Goal: Information Seeking & Learning: Check status

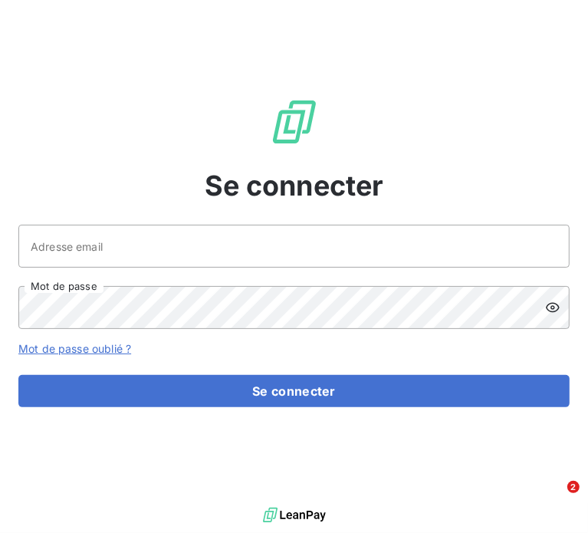
click at [190, 146] on div "Se connecter Adresse email Mot de passe Mot de passe oublié ? Se connecter" at bounding box center [294, 252] width 588 height 504
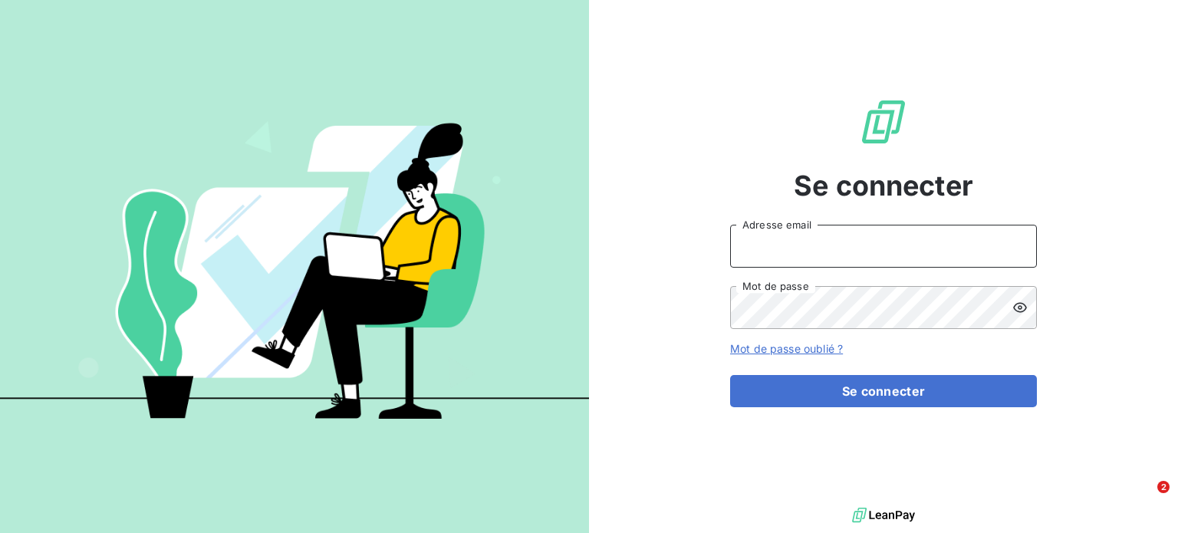
click at [793, 261] on input "Adresse email" at bounding box center [883, 246] width 307 height 43
click at [917, 248] on input "Adresse email" at bounding box center [883, 246] width 307 height 43
click at [779, 259] on input "Adresse email" at bounding box center [883, 246] width 307 height 43
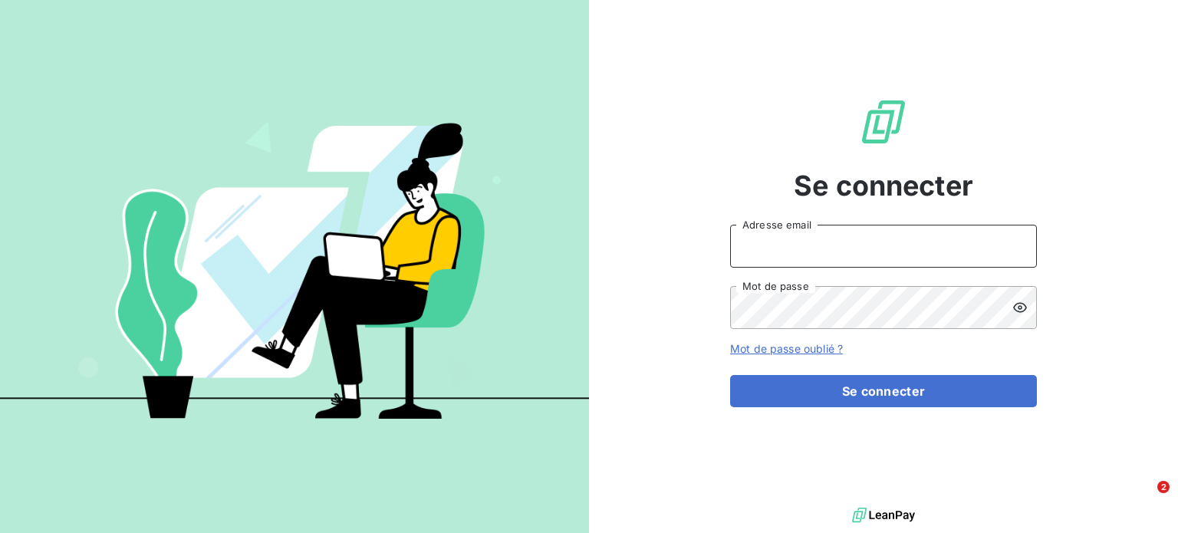
click at [868, 249] on input "Adresse email" at bounding box center [883, 246] width 307 height 43
click at [799, 254] on input "Adresse email" at bounding box center [883, 246] width 307 height 43
paste input "[EMAIL_ADDRESS][DOMAIN_NAME]"
type input "[EMAIL_ADDRESS][DOMAIN_NAME]"
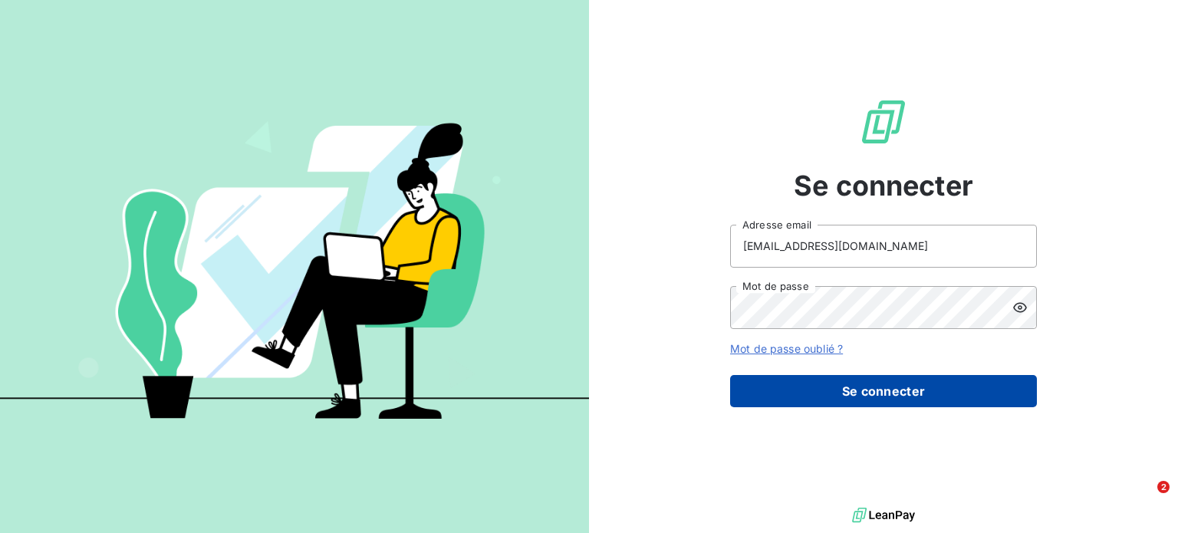
click at [881, 398] on button "Se connecter" at bounding box center [883, 391] width 307 height 32
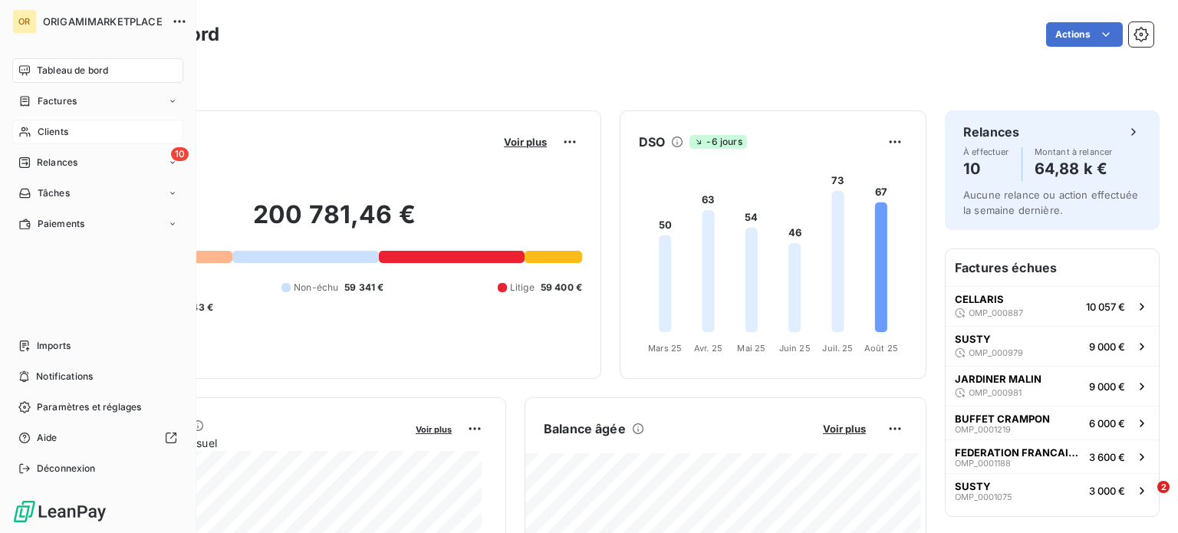
click at [60, 133] on span "Clients" at bounding box center [53, 132] width 31 height 14
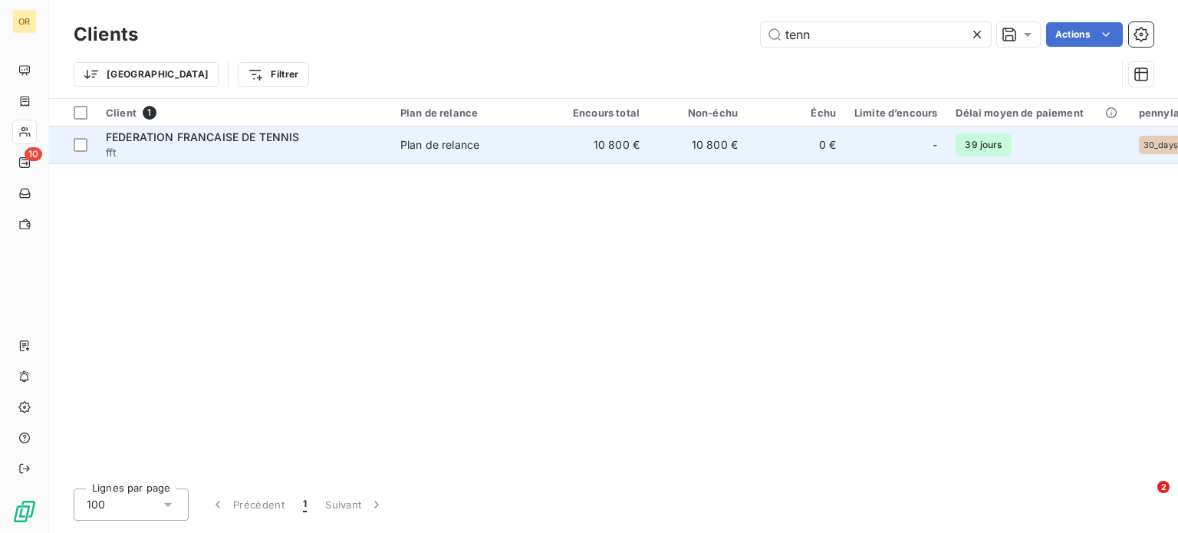
type input "tenn"
click at [332, 159] on span "fft" at bounding box center [244, 152] width 276 height 15
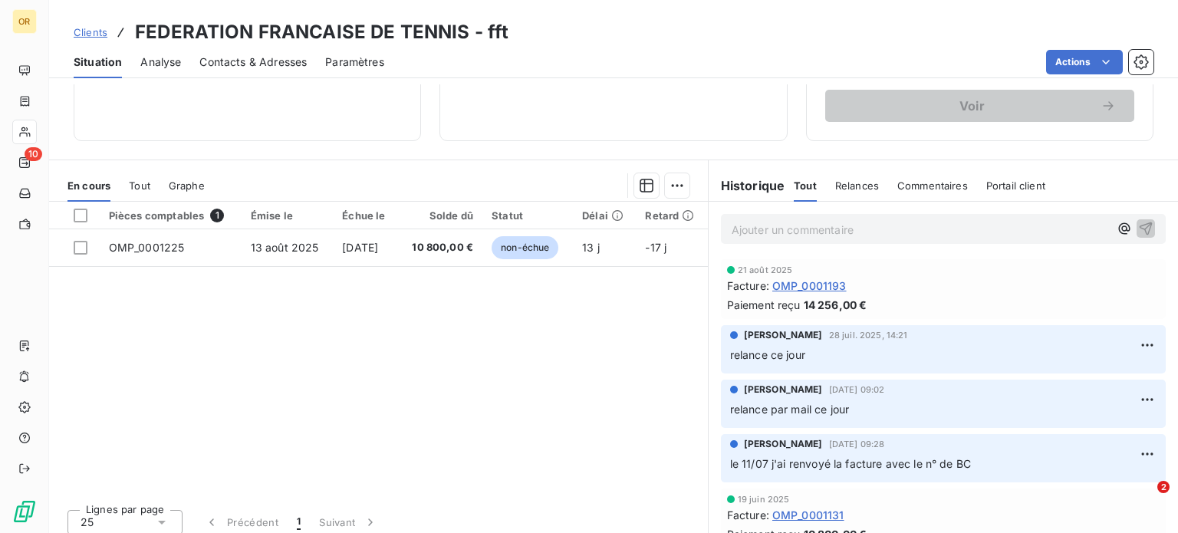
scroll to position [276, 0]
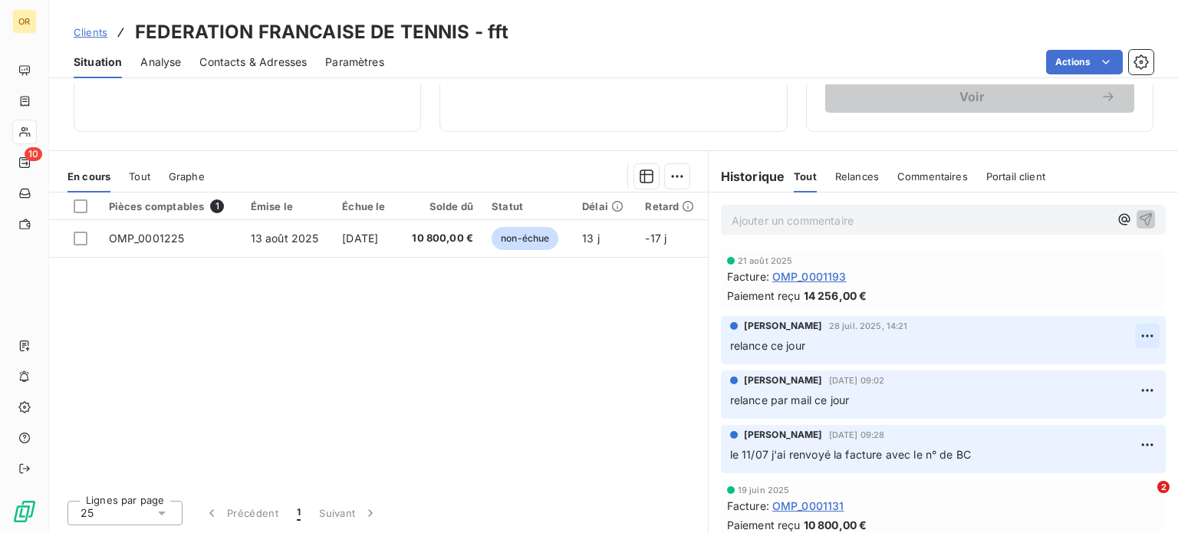
click at [1132, 339] on html "OR 10 Clients FEDERATION FRANCAISE DE TENNIS - fft Situation Analyse Contacts &…" at bounding box center [589, 266] width 1178 height 533
click at [1059, 396] on div "Supprimer" at bounding box center [1088, 397] width 86 height 25
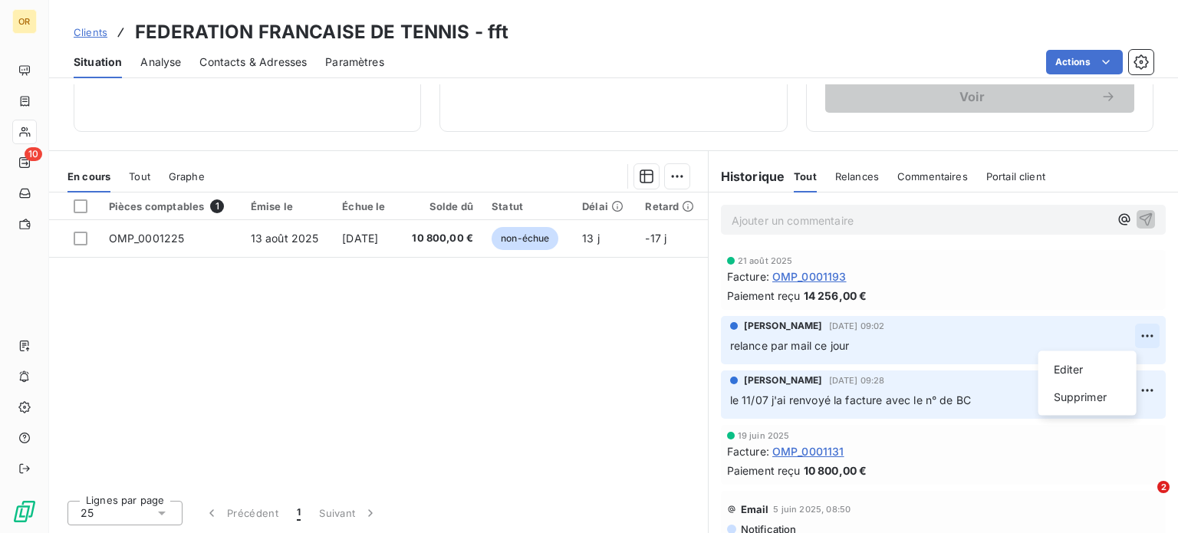
click at [1120, 338] on html "OR 10 Clients FEDERATION FRANCAISE DE TENNIS - fft Situation Analyse Contacts &…" at bounding box center [589, 266] width 1178 height 533
click at [1074, 391] on div "Supprimer" at bounding box center [1088, 397] width 86 height 25
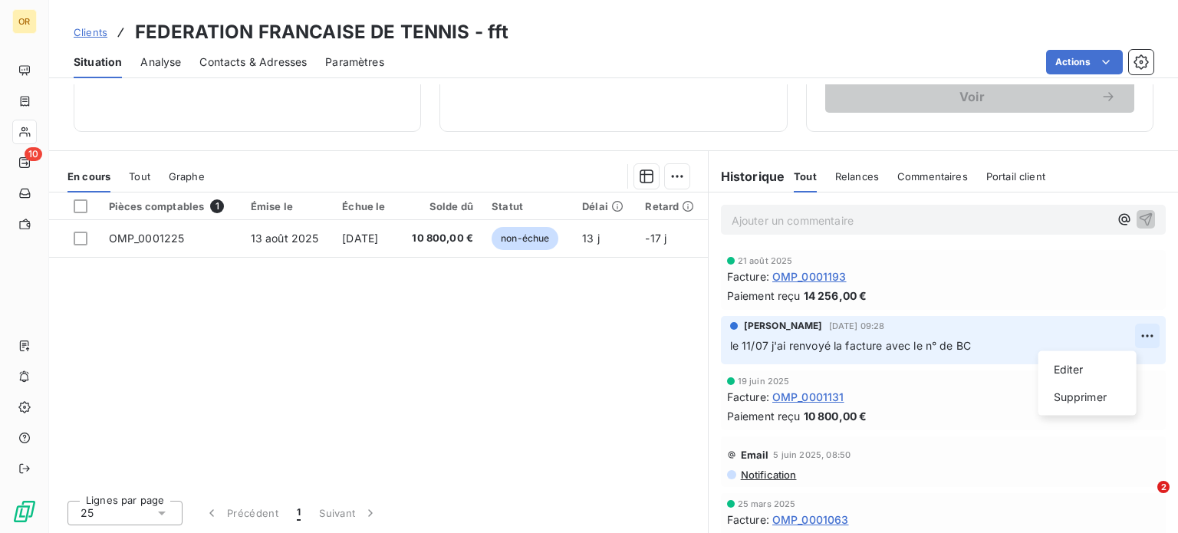
click at [1123, 333] on html "OR 10 Clients FEDERATION FRANCAISE DE TENNIS - fft Situation Analyse Contacts &…" at bounding box center [589, 266] width 1178 height 533
click at [1078, 401] on div "Supprimer" at bounding box center [1088, 397] width 86 height 25
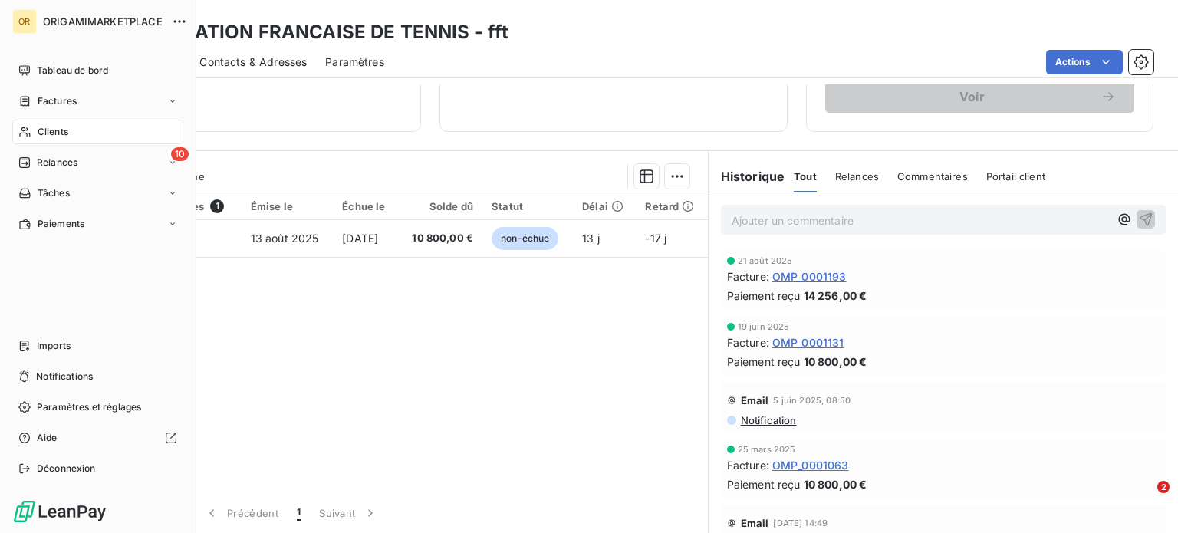
click at [54, 128] on span "Clients" at bounding box center [53, 132] width 31 height 14
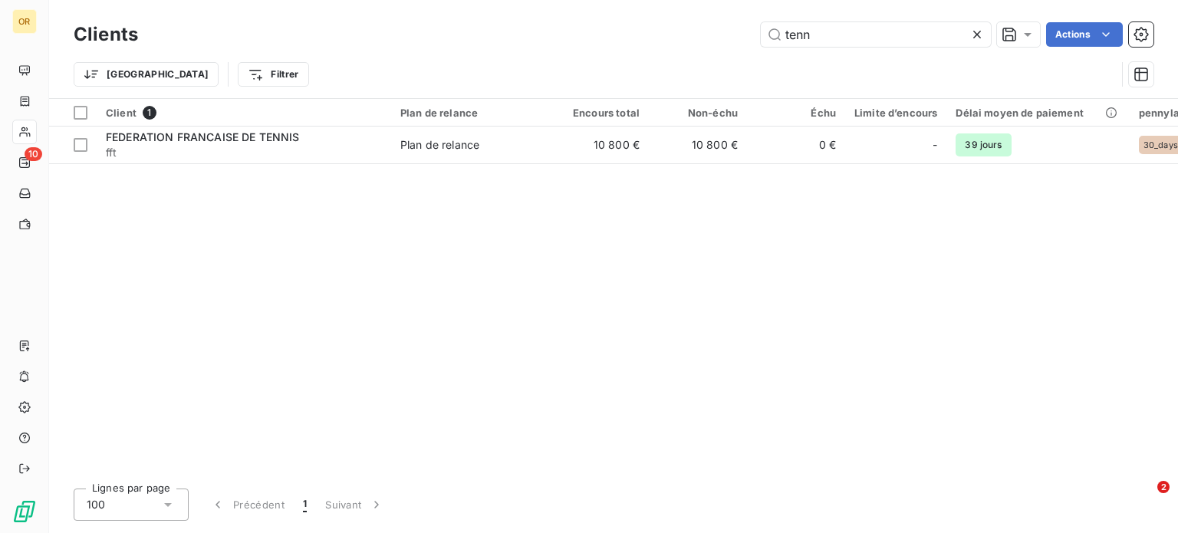
drag, startPoint x: 850, startPoint y: 43, endPoint x: 672, endPoint y: 30, distance: 178.4
click at [672, 30] on div "tenn Actions" at bounding box center [654, 34] width 997 height 25
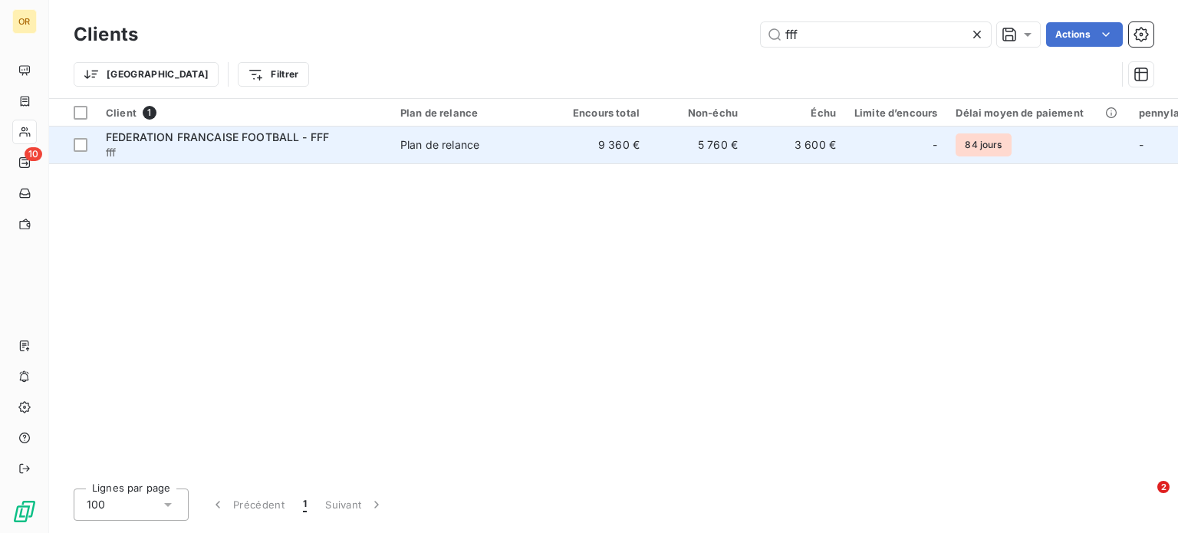
type input "fff"
click at [209, 147] on span "fff" at bounding box center [244, 152] width 276 height 15
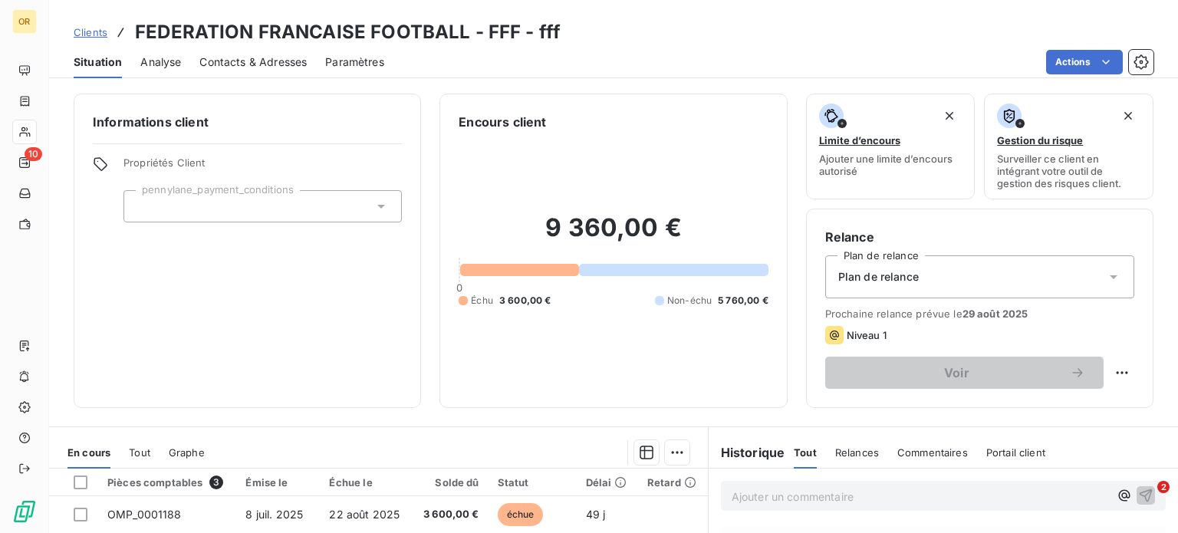
scroll to position [276, 0]
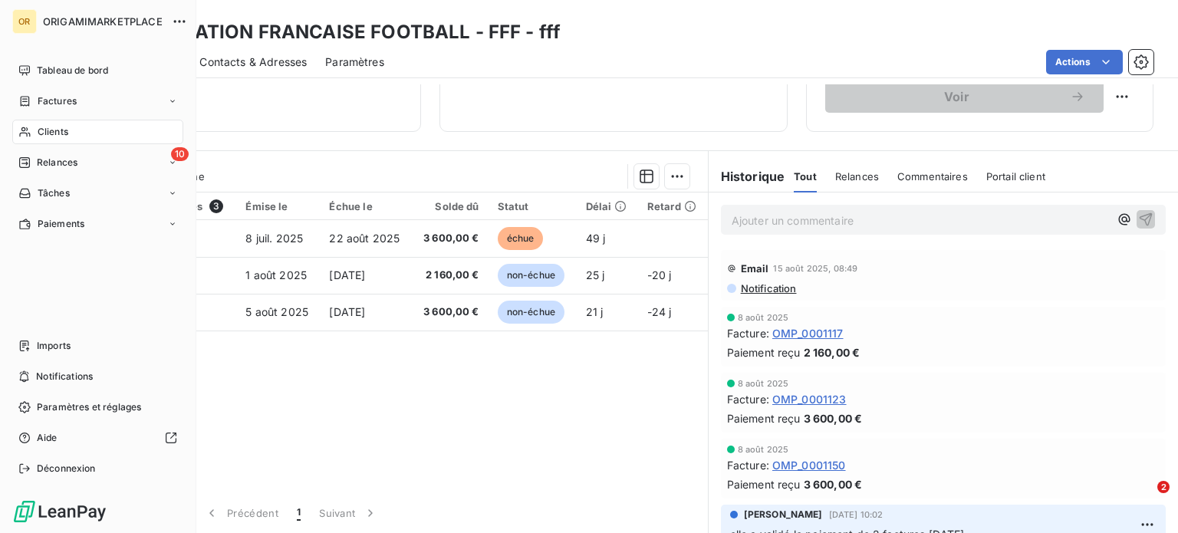
click at [40, 128] on span "Clients" at bounding box center [53, 132] width 31 height 14
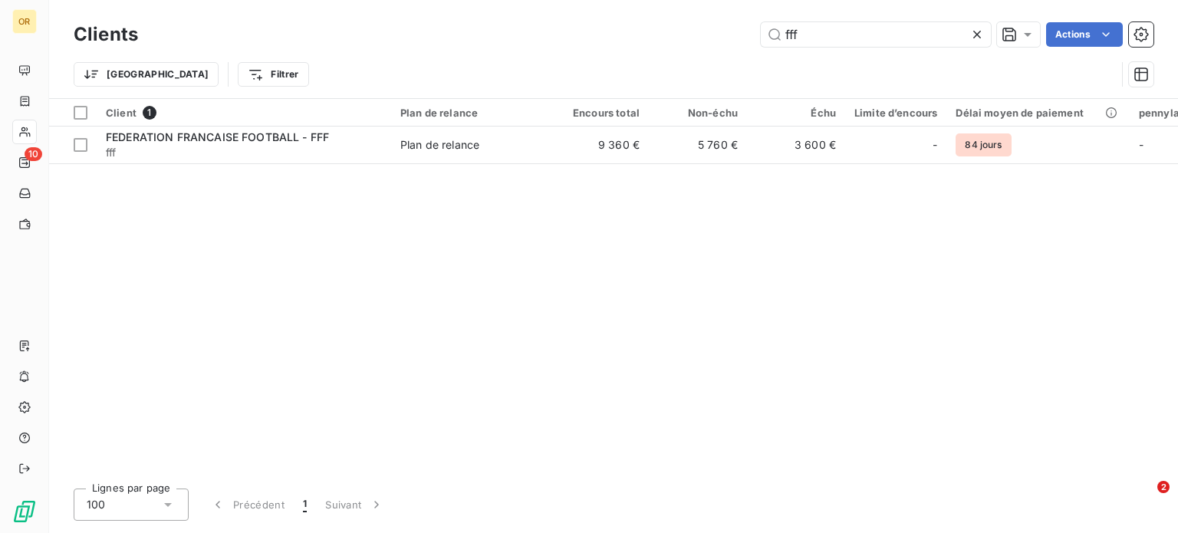
drag, startPoint x: 828, startPoint y: 37, endPoint x: 660, endPoint y: 44, distance: 168.2
click at [660, 41] on div "fff Actions" at bounding box center [654, 34] width 997 height 25
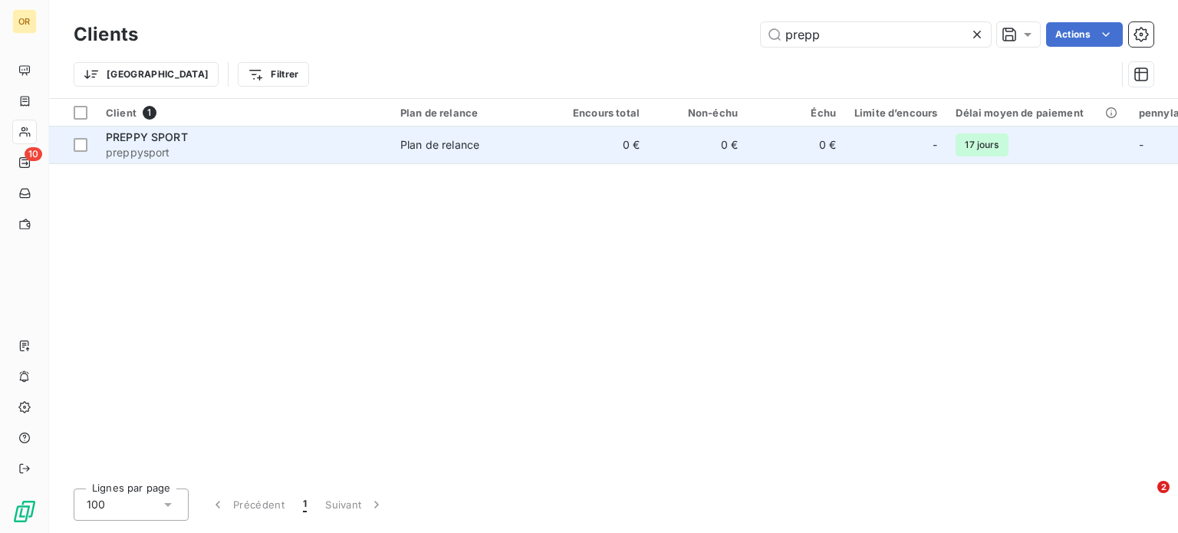
type input "prepp"
click at [269, 157] on span "preppysport" at bounding box center [244, 152] width 276 height 15
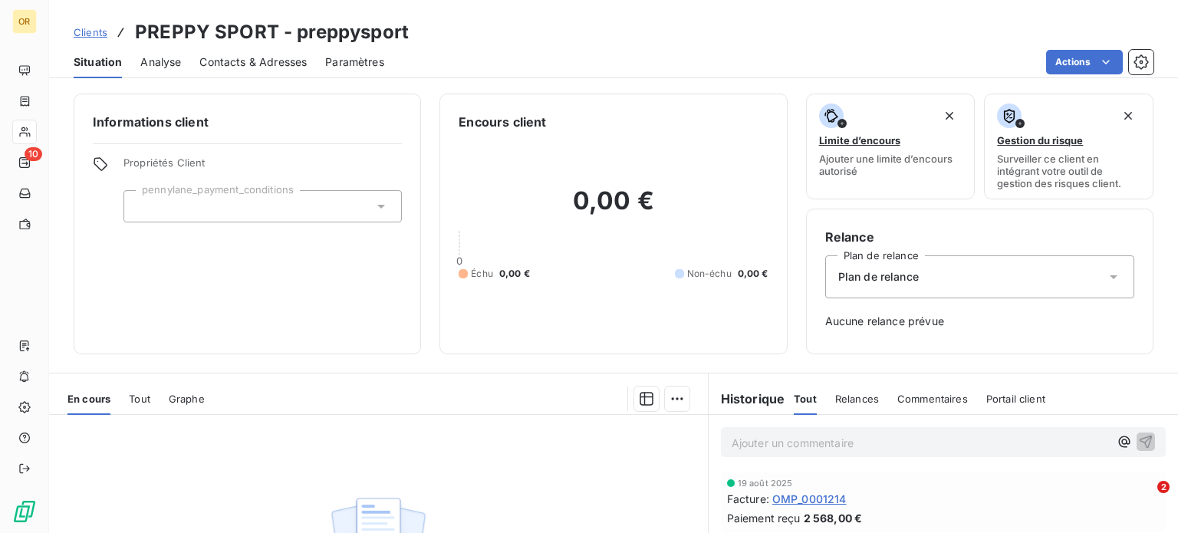
scroll to position [222, 0]
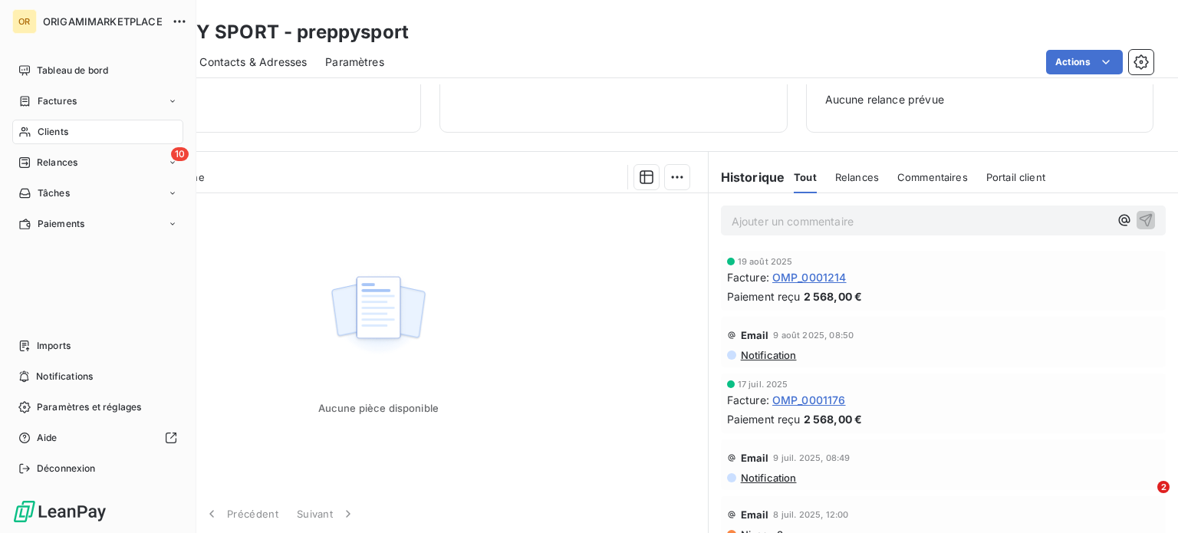
click at [69, 133] on div "Clients" at bounding box center [97, 132] width 171 height 25
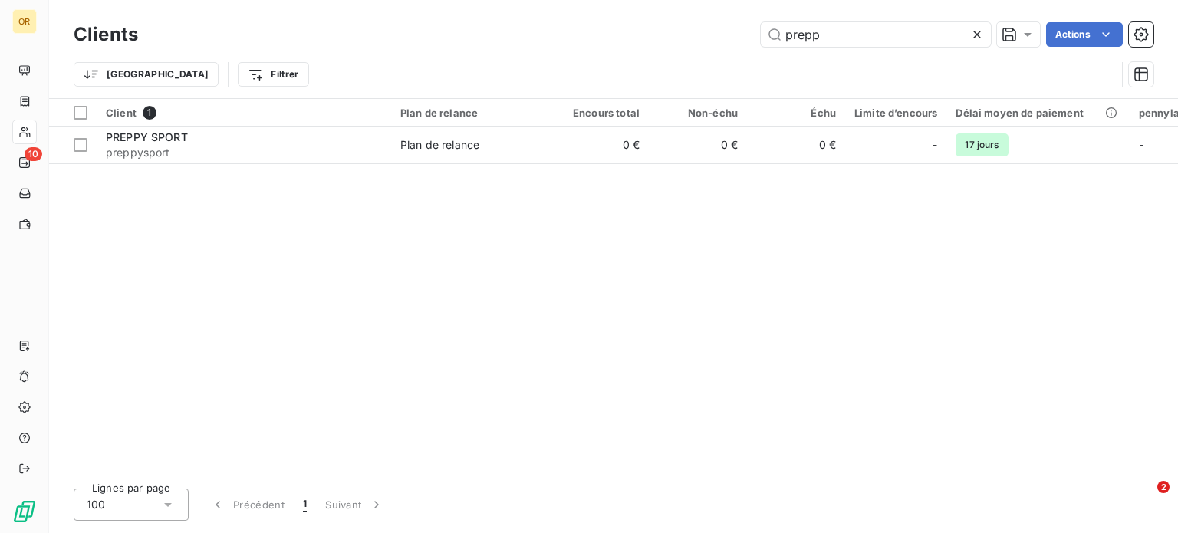
drag, startPoint x: 830, startPoint y: 38, endPoint x: 543, endPoint y: 8, distance: 288.4
click at [575, 13] on div "Clients prepp Actions Trier Filtrer" at bounding box center [613, 49] width 1129 height 98
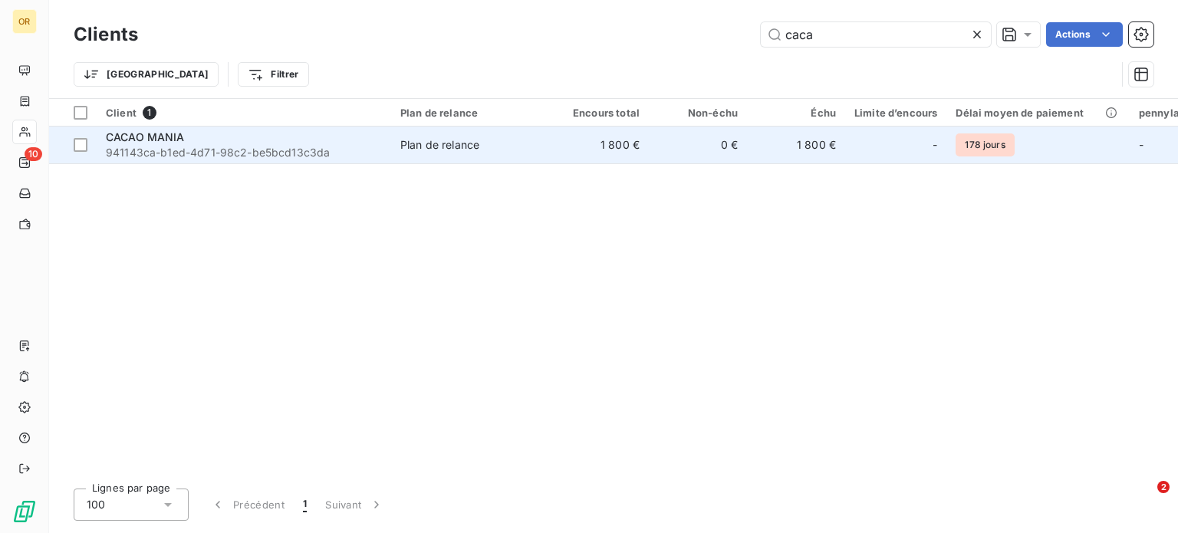
type input "caca"
click at [233, 140] on div "CACAO MANIA" at bounding box center [244, 137] width 276 height 15
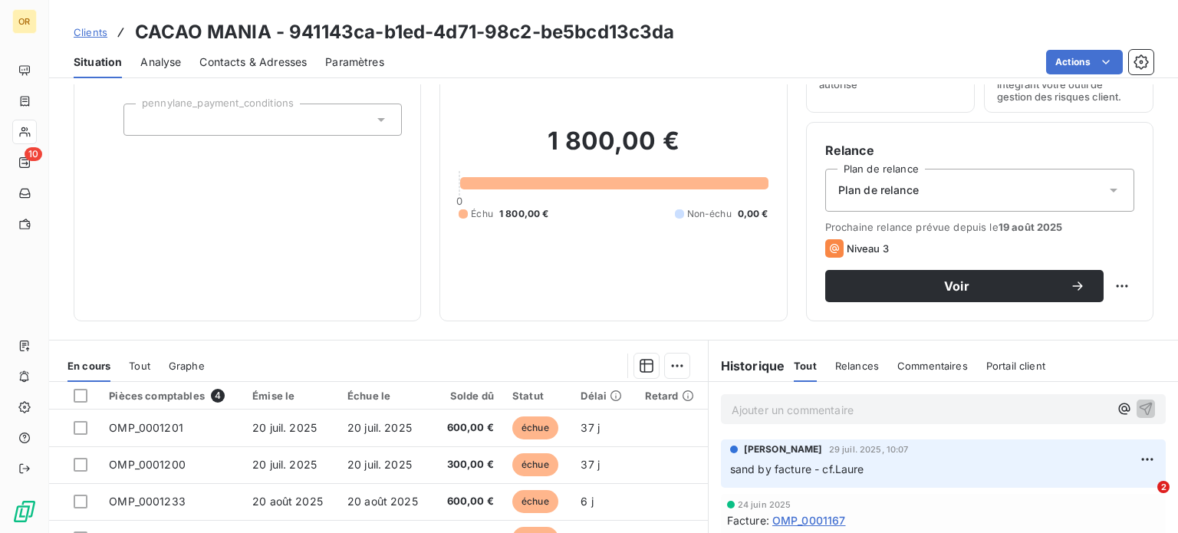
scroll to position [230, 0]
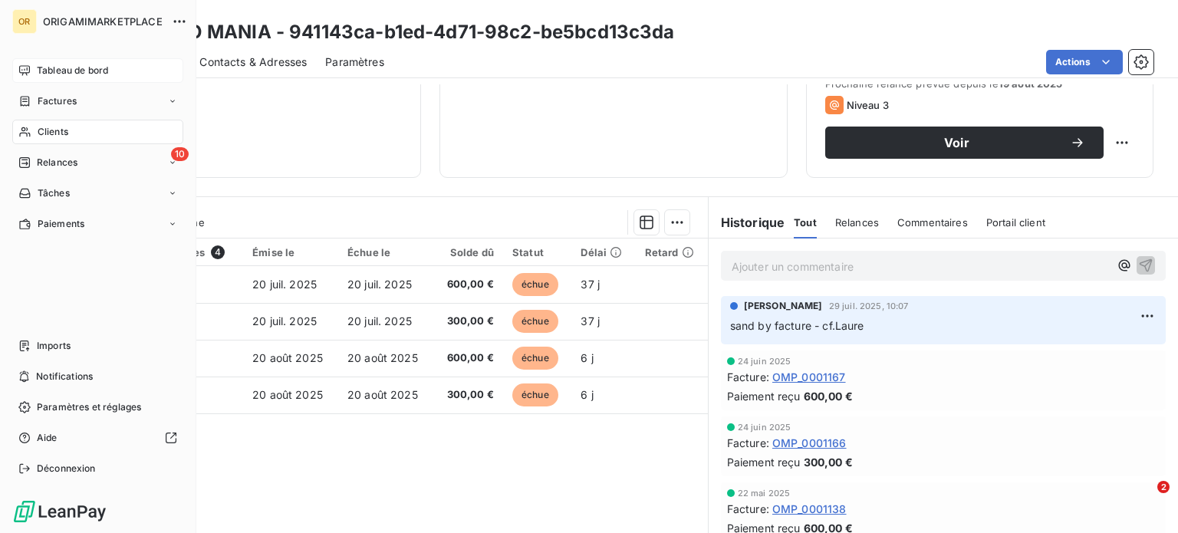
click at [35, 67] on div "Tableau de bord" at bounding box center [97, 70] width 171 height 25
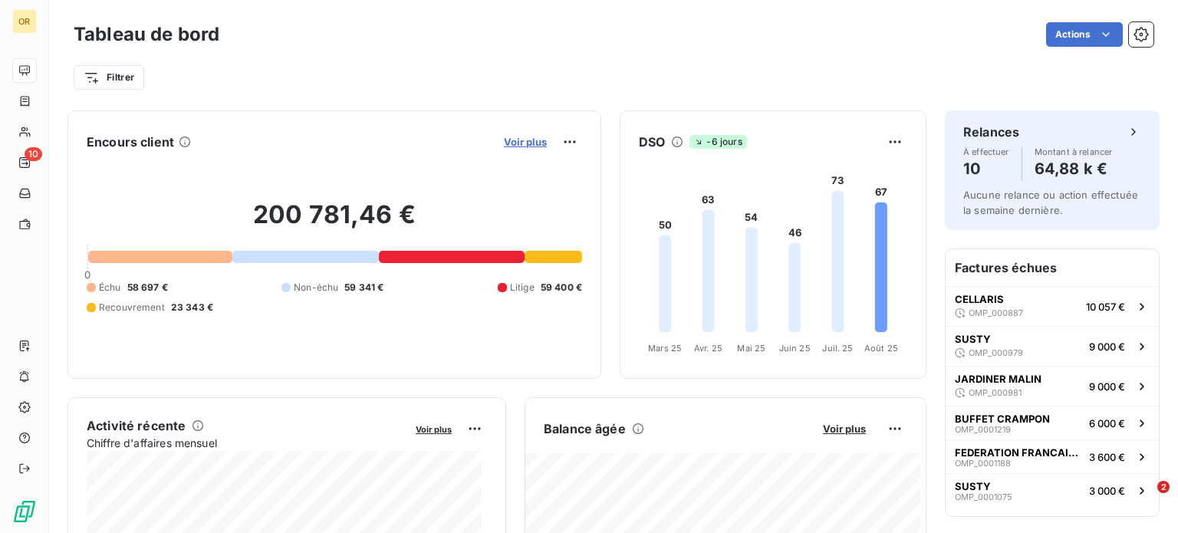
click at [519, 138] on span "Voir plus" at bounding box center [525, 142] width 43 height 12
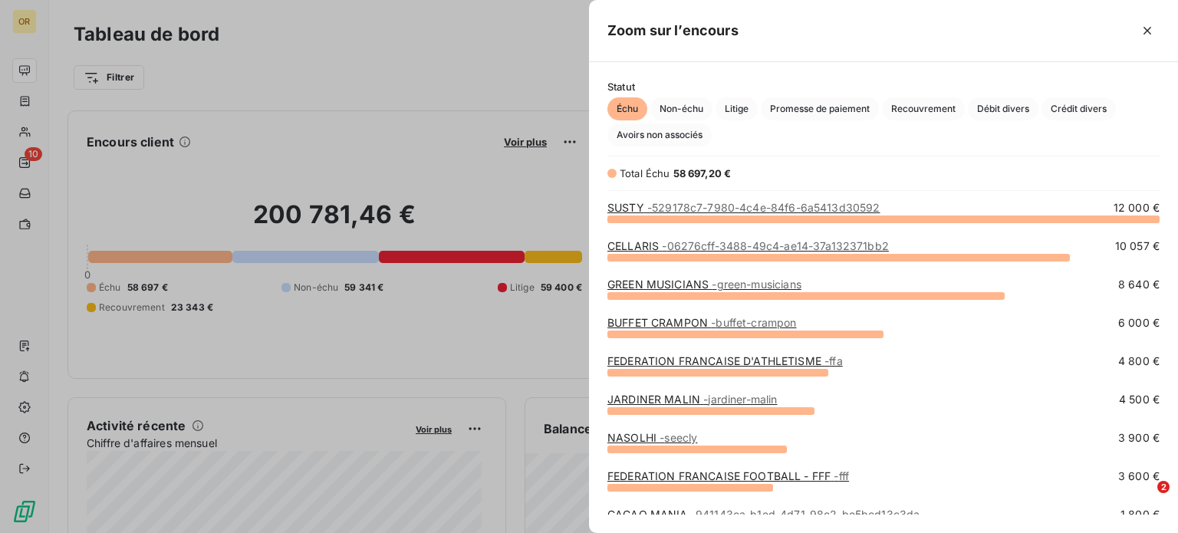
scroll to position [126, 0]
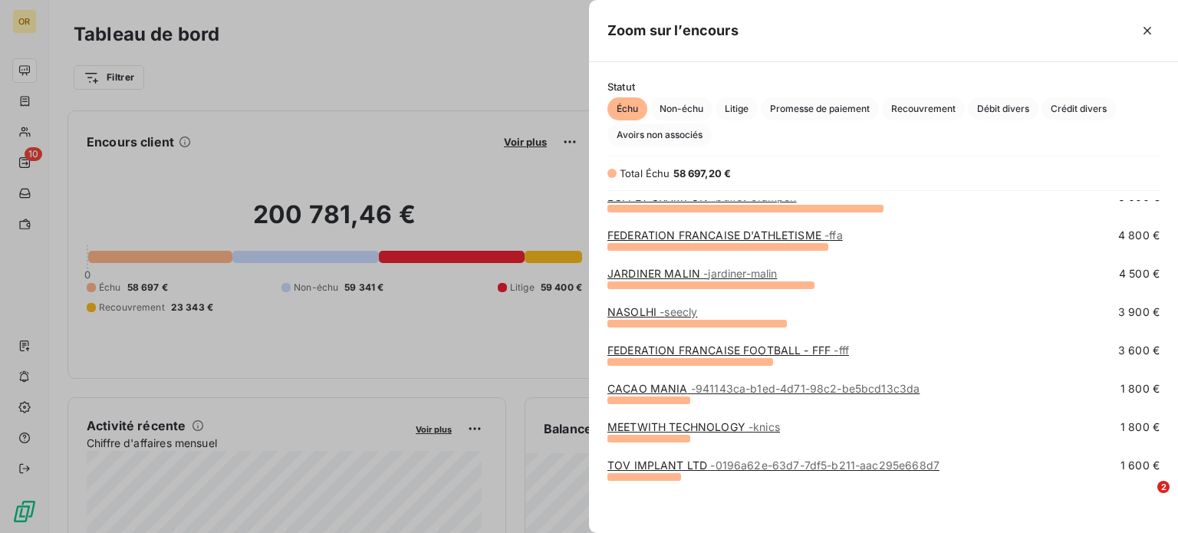
click at [749, 469] on span "- 0196a62e-63d7-7df5-b211-aac295e668d7" at bounding box center [824, 465] width 229 height 13
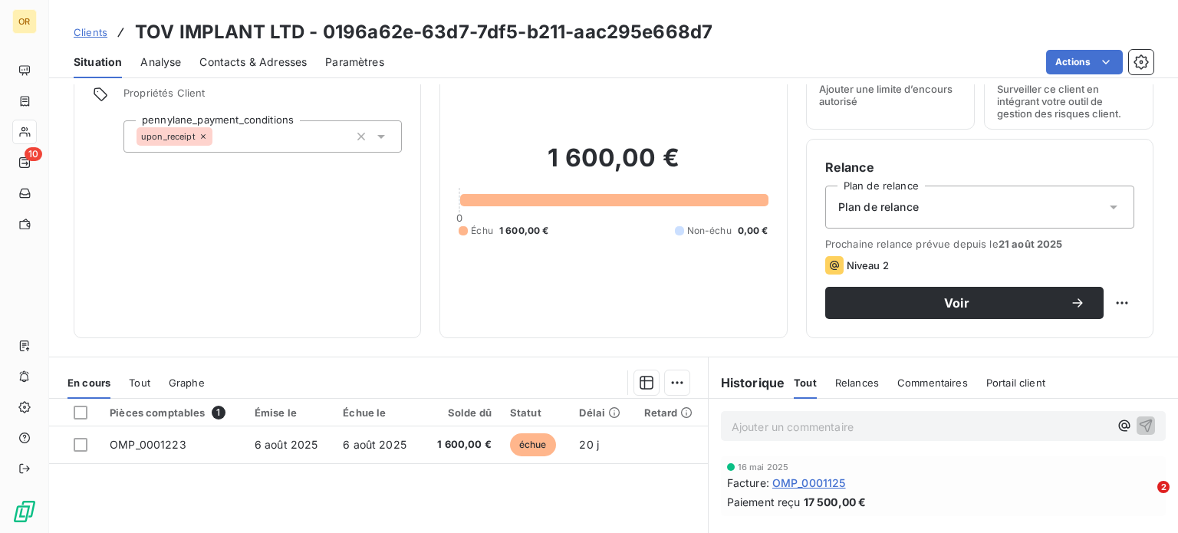
scroll to position [153, 0]
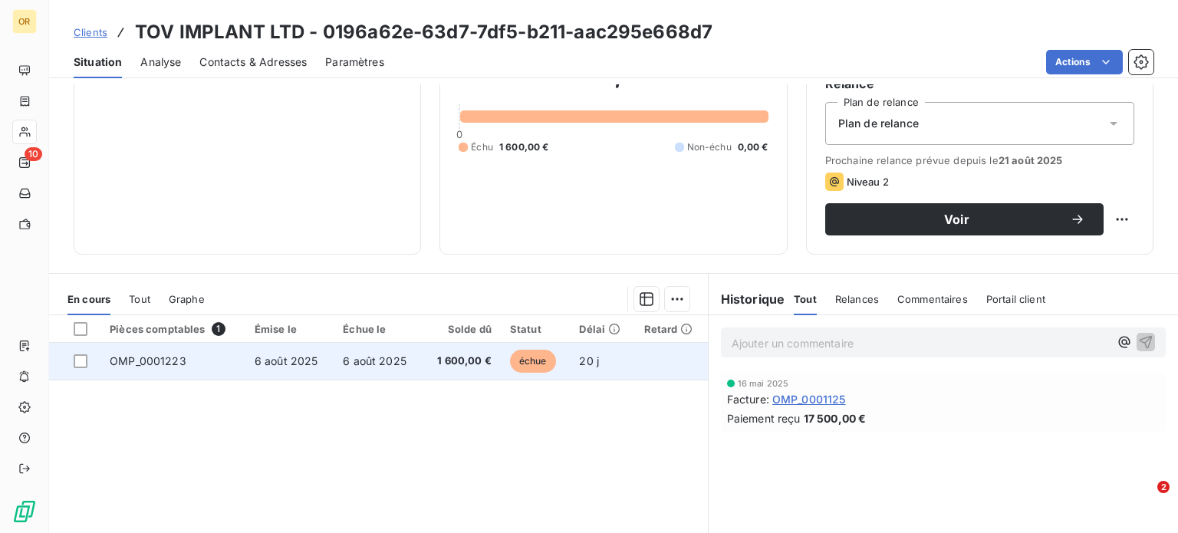
click at [405, 365] on td "6 août 2025" at bounding box center [378, 361] width 88 height 37
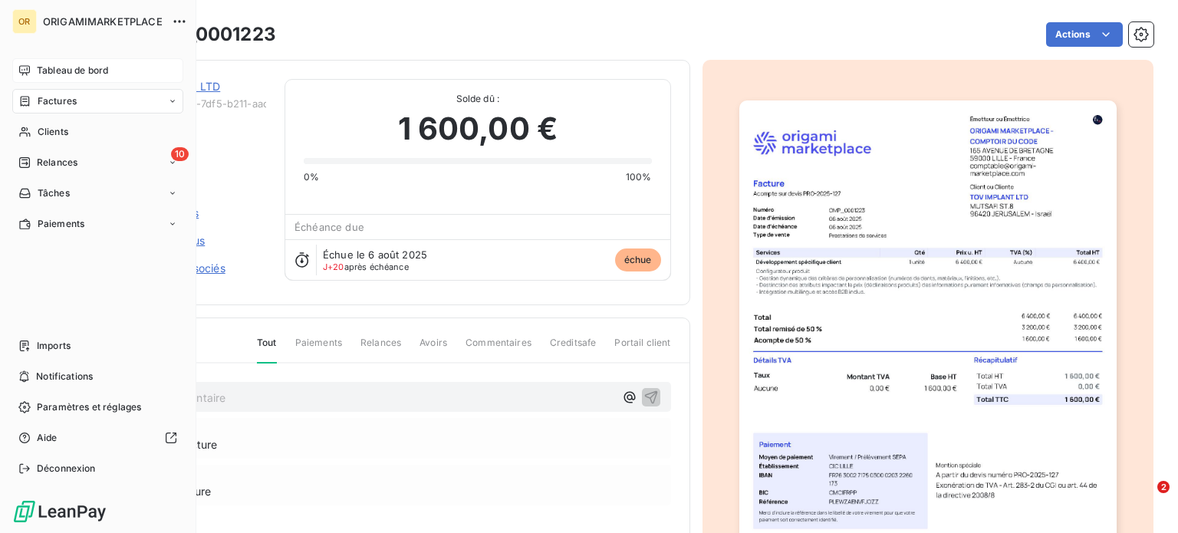
click at [61, 74] on span "Tableau de bord" at bounding box center [72, 71] width 71 height 14
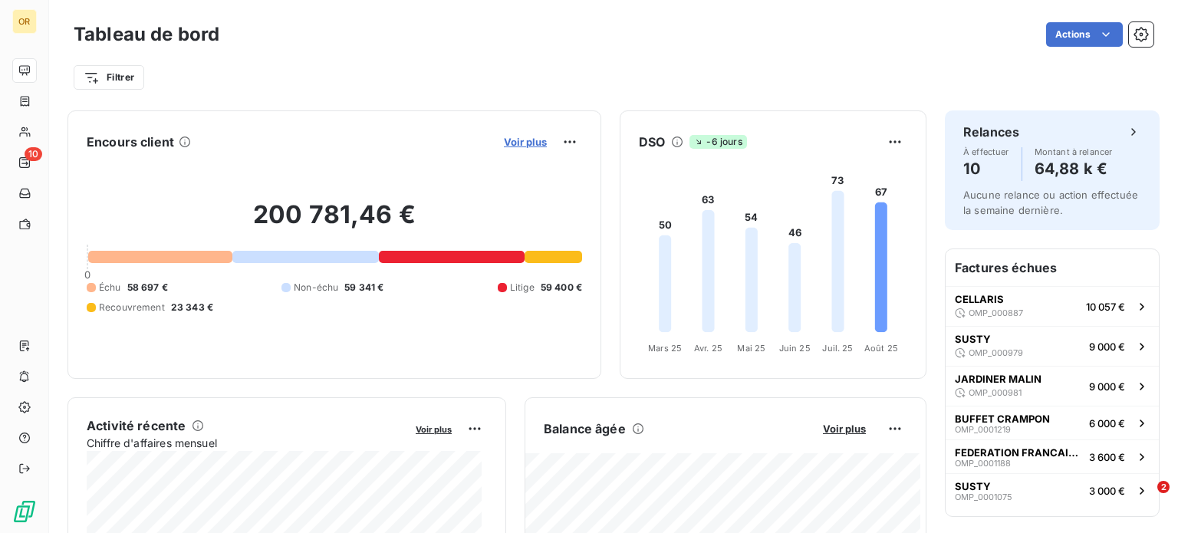
click at [535, 136] on span "Voir plus" at bounding box center [525, 142] width 43 height 12
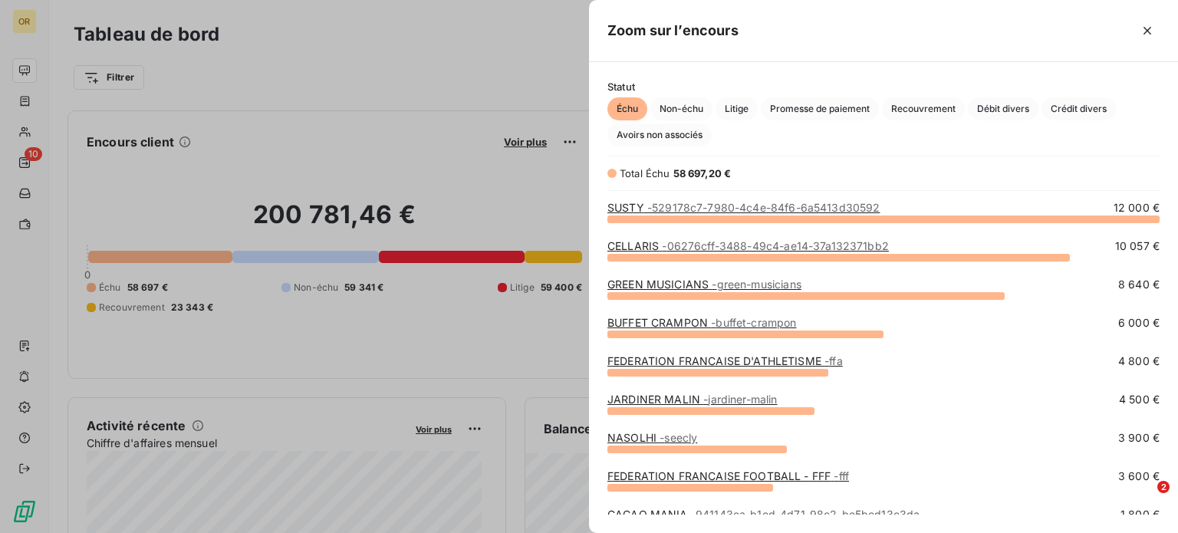
scroll to position [126, 0]
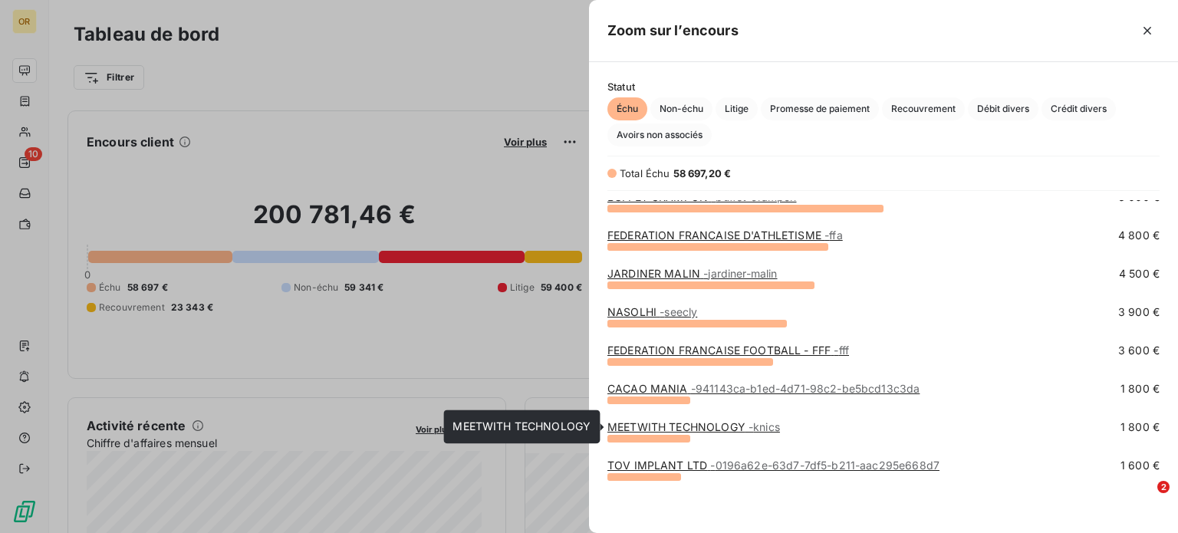
click at [669, 430] on link "MEETWITH TECHNOLOGY - knics" at bounding box center [694, 426] width 173 height 13
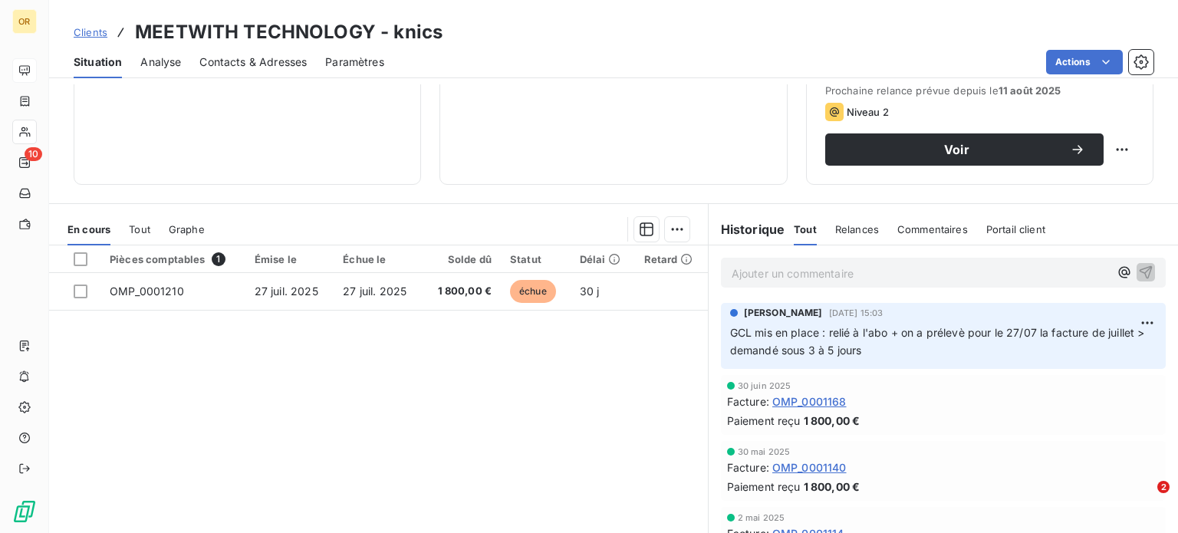
scroll to position [230, 0]
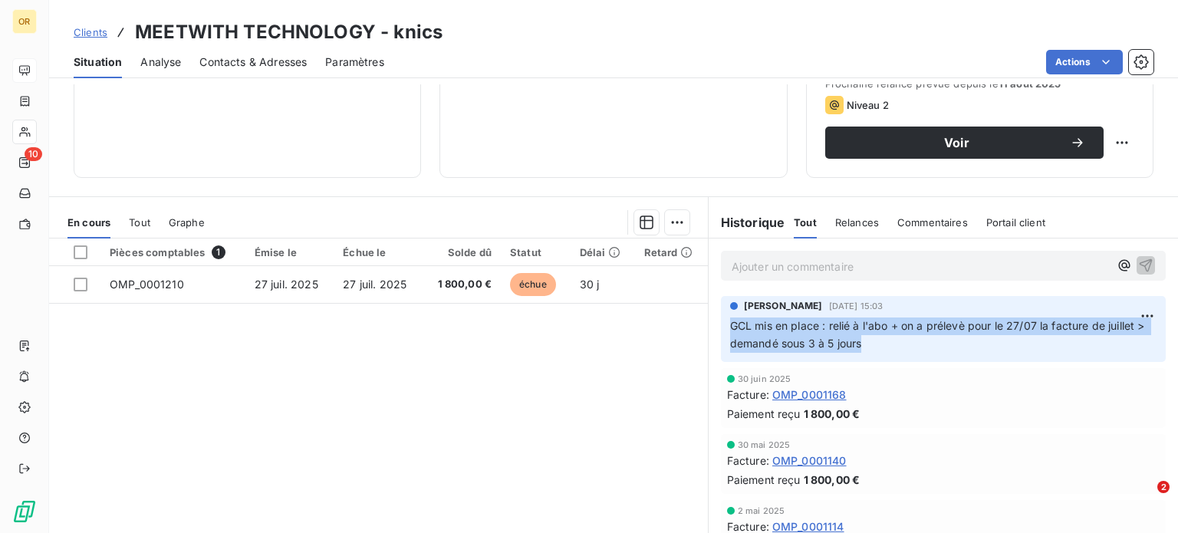
drag, startPoint x: 724, startPoint y: 324, endPoint x: 1132, endPoint y: 337, distance: 408.3
click at [1132, 337] on p "GCL mis en place : relié à l'abo + on a prélevè pour le 27/07 la facture de jui…" at bounding box center [943, 335] width 426 height 35
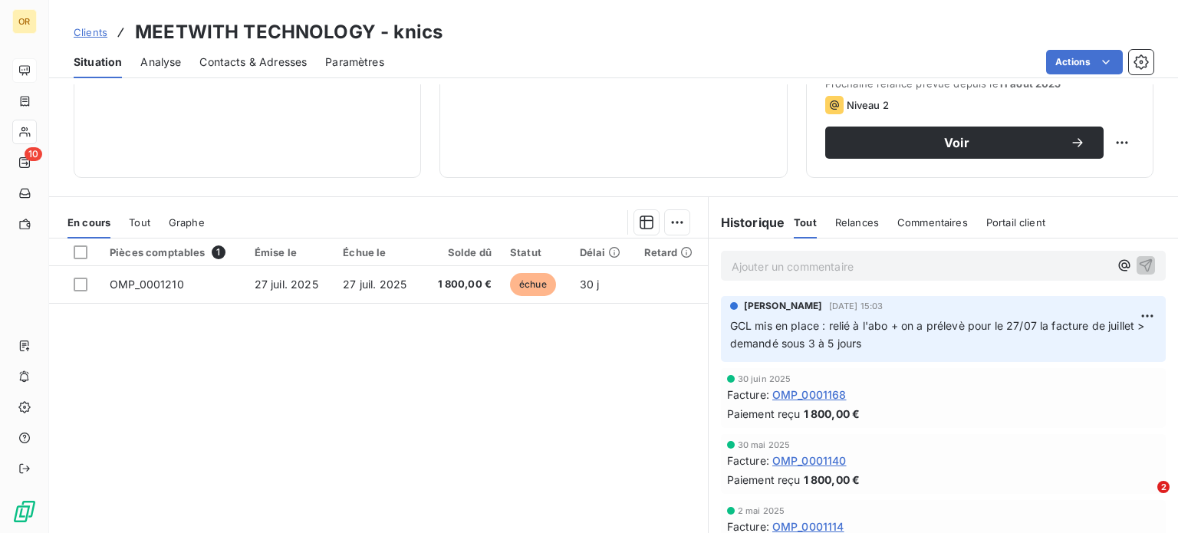
click at [500, 407] on div "Pièces comptables 1 Émise le Échue le Solde dû Statut Délai Retard OMP_0001210 …" at bounding box center [378, 386] width 659 height 295
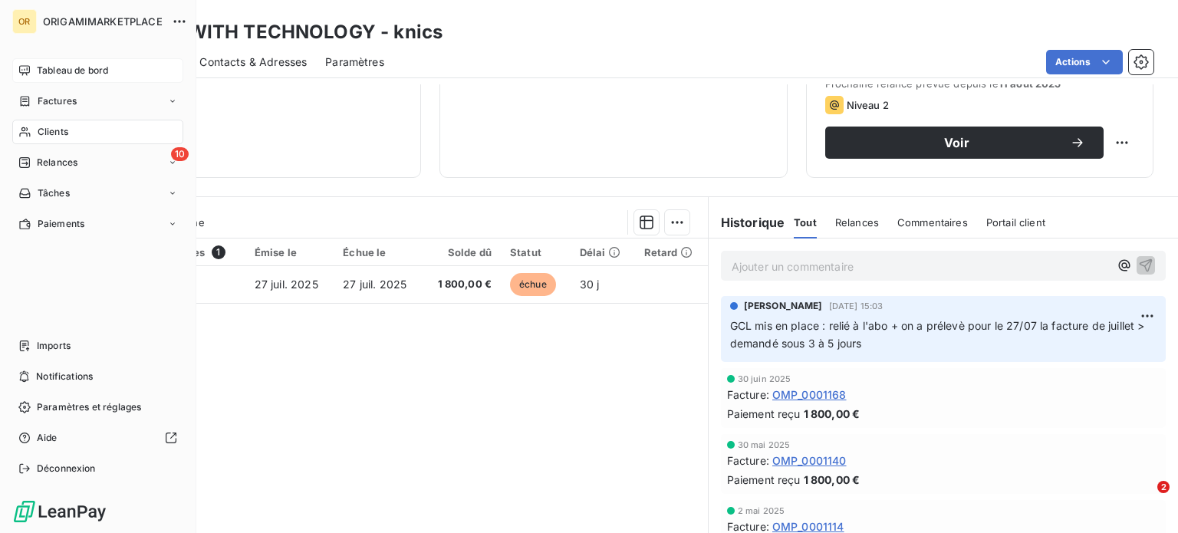
click at [71, 79] on div "Tableau de bord" at bounding box center [97, 70] width 171 height 25
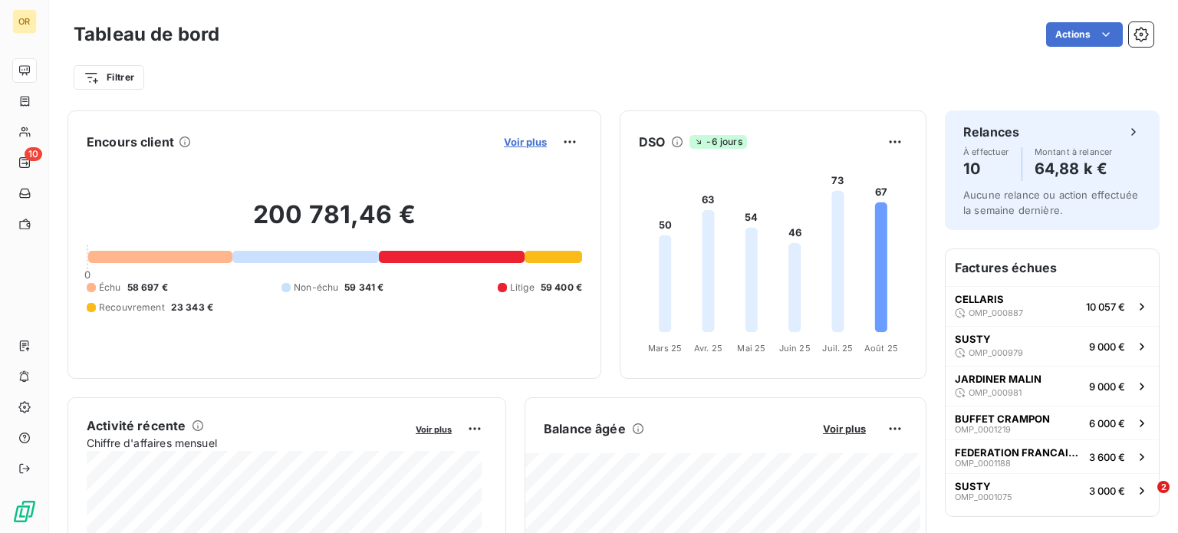
click at [505, 140] on span "Voir plus" at bounding box center [525, 142] width 43 height 12
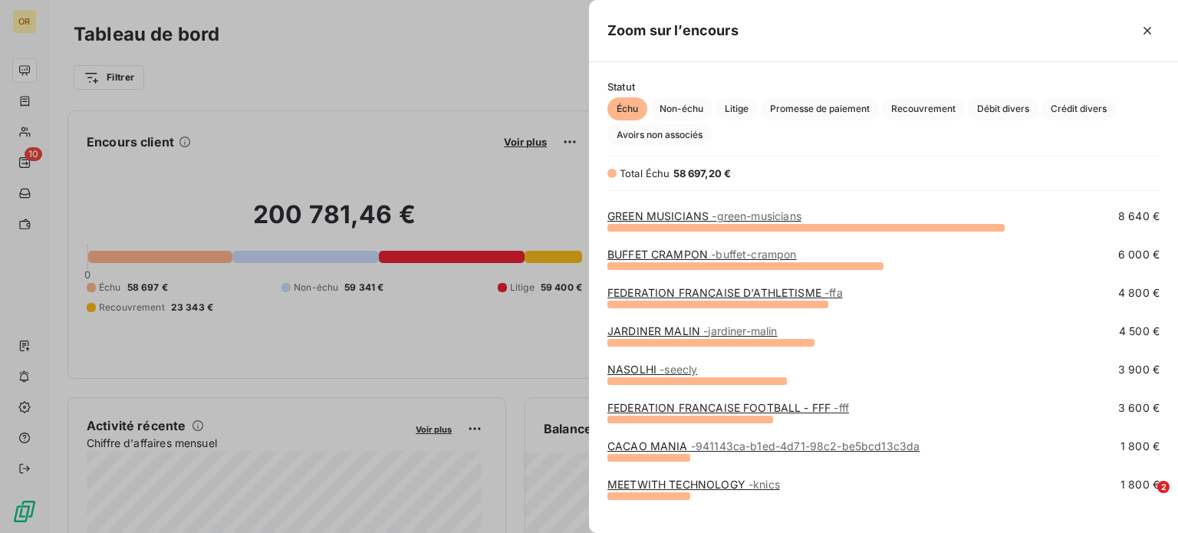
scroll to position [126, 0]
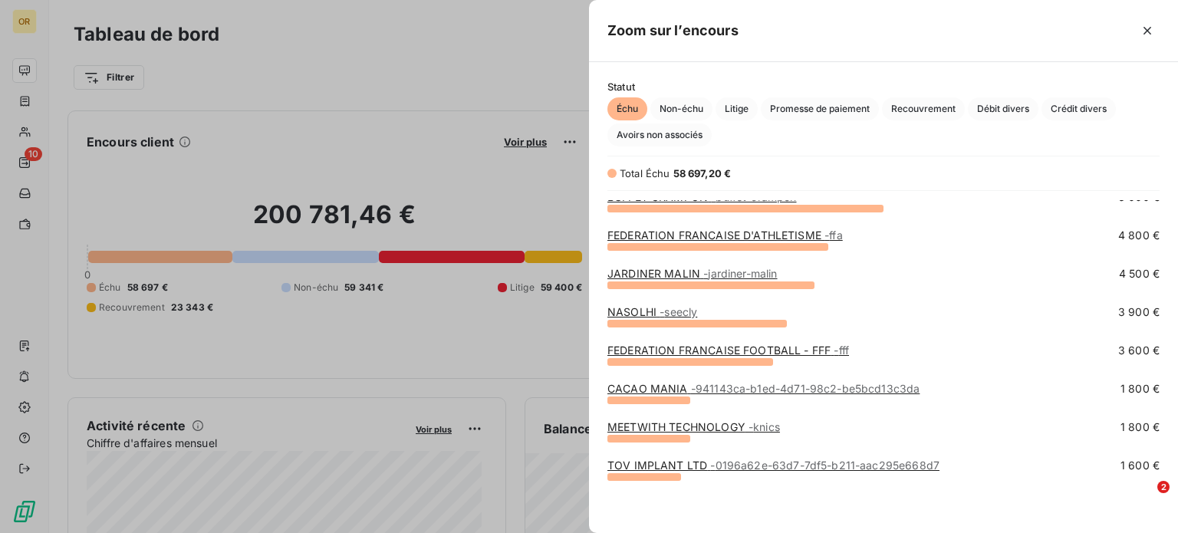
click at [694, 355] on link "FEDERATION FRANCAISE FOOTBALL - FFF - fff" at bounding box center [729, 350] width 242 height 13
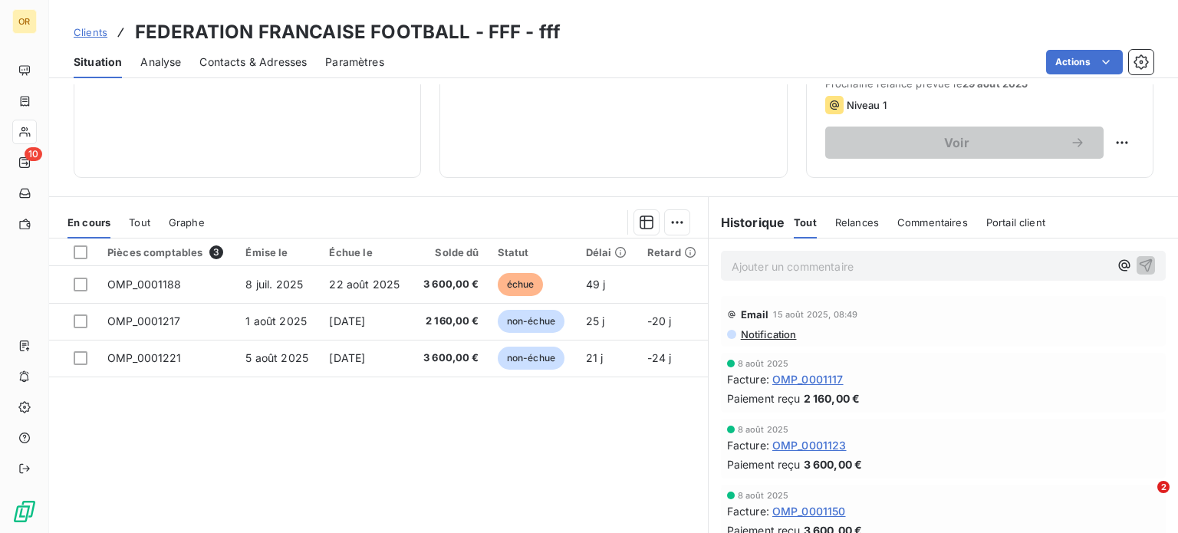
scroll to position [276, 0]
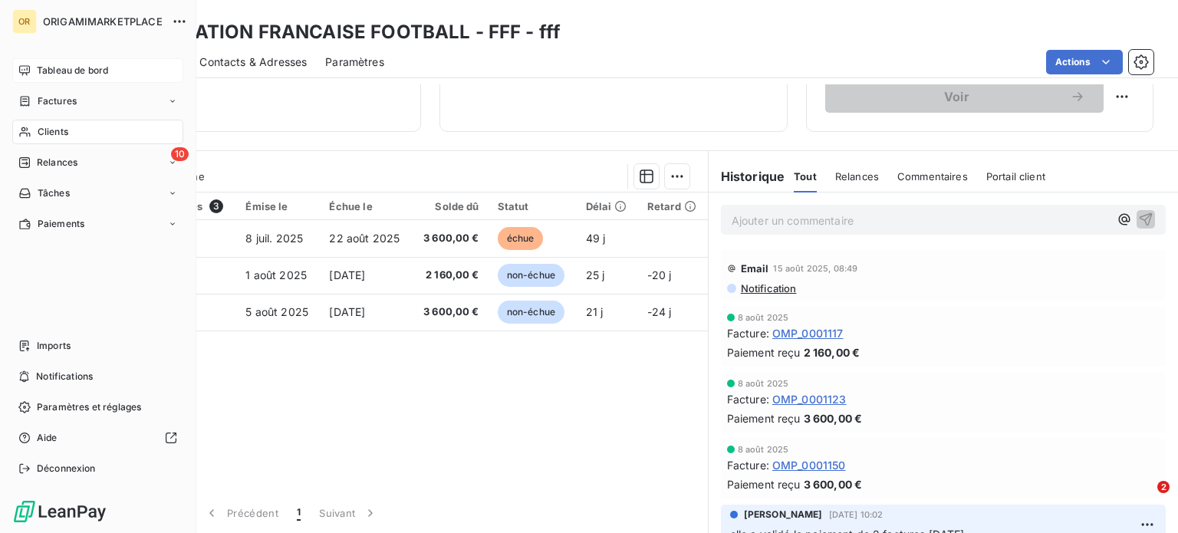
click at [52, 66] on span "Tableau de bord" at bounding box center [72, 71] width 71 height 14
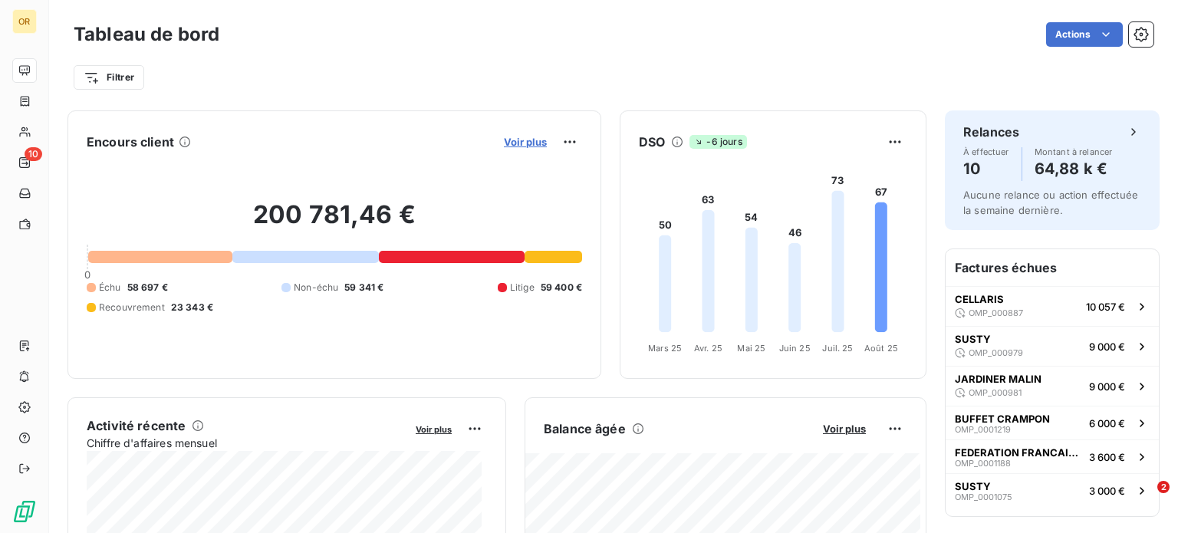
click at [509, 146] on span "Voir plus" at bounding box center [525, 142] width 43 height 12
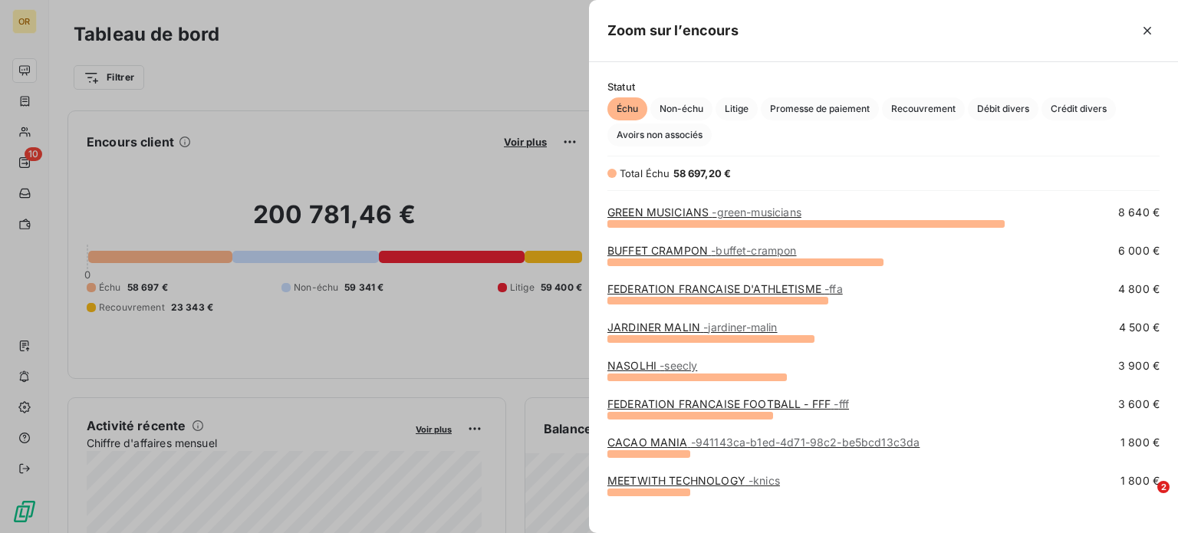
scroll to position [126, 0]
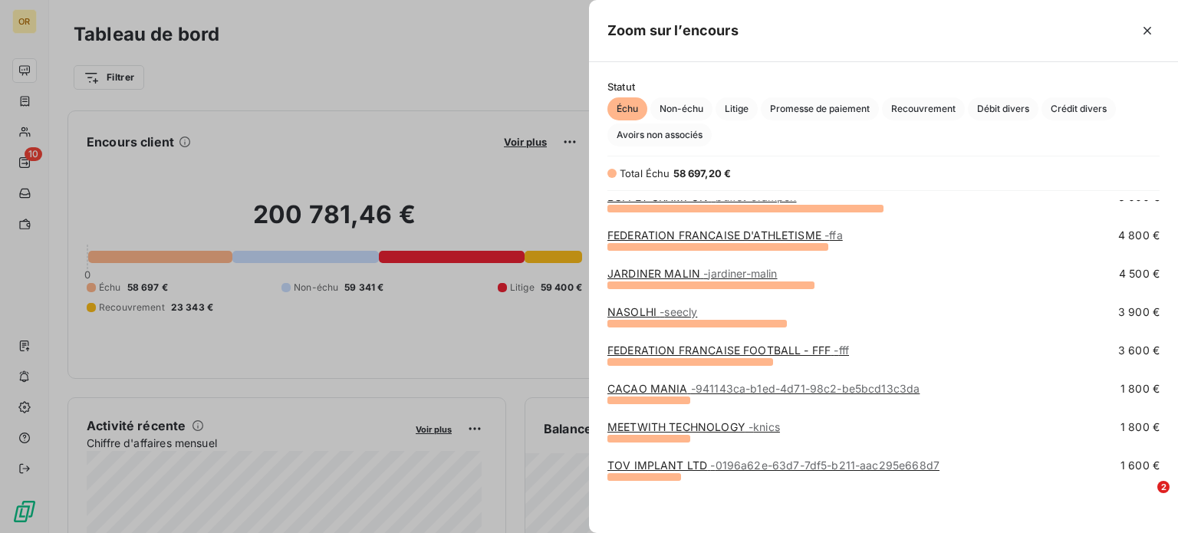
click at [666, 314] on span "- seecly" at bounding box center [679, 311] width 38 height 13
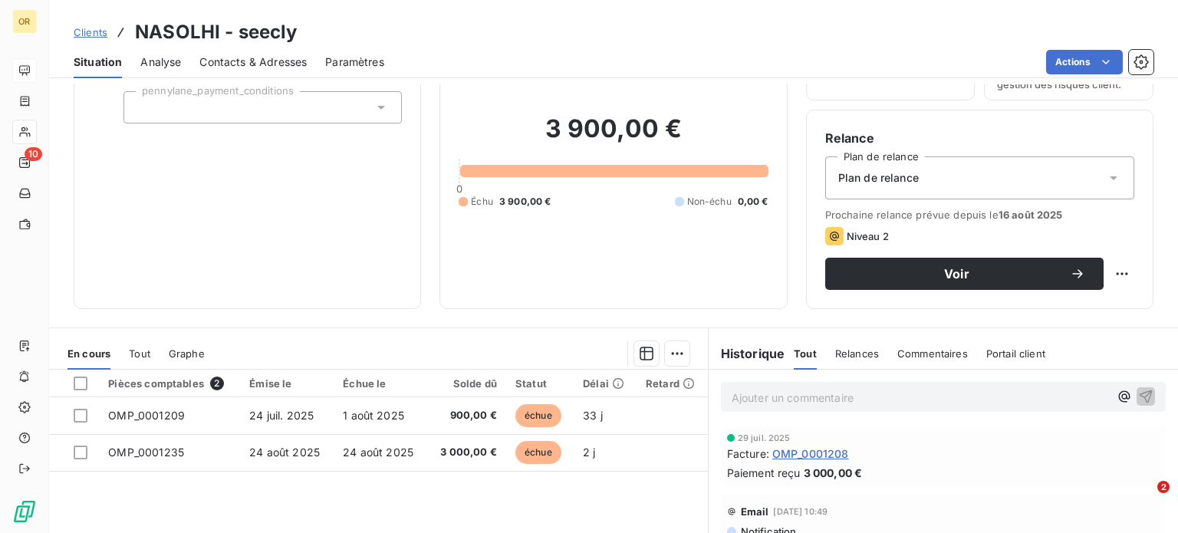
scroll to position [276, 0]
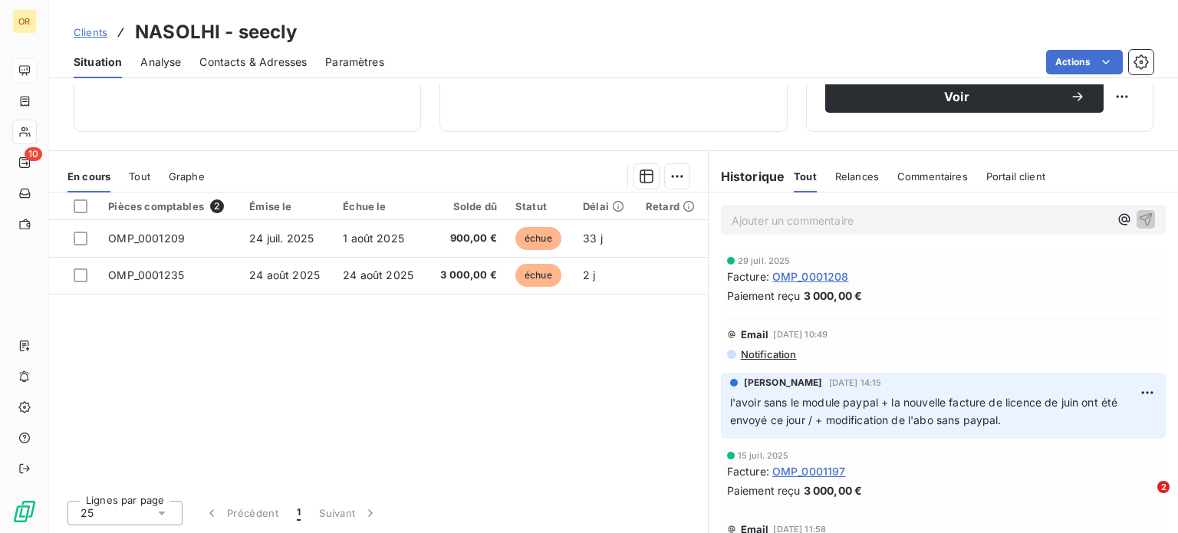
click at [808, 220] on p "Ajouter un commentaire ﻿" at bounding box center [920, 220] width 377 height 19
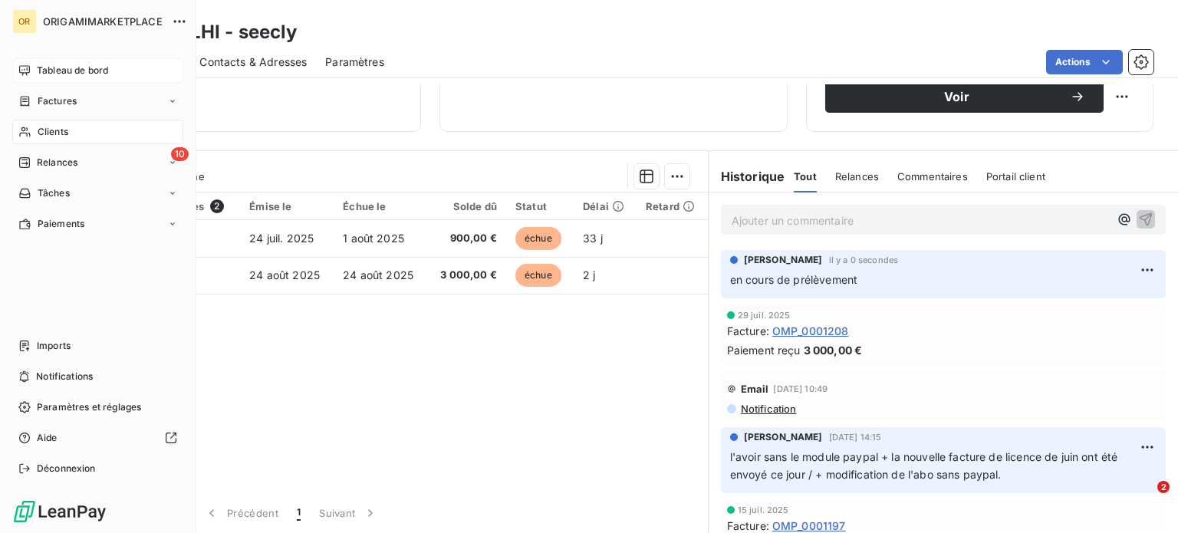
click at [35, 71] on div "Tableau de bord" at bounding box center [97, 70] width 171 height 25
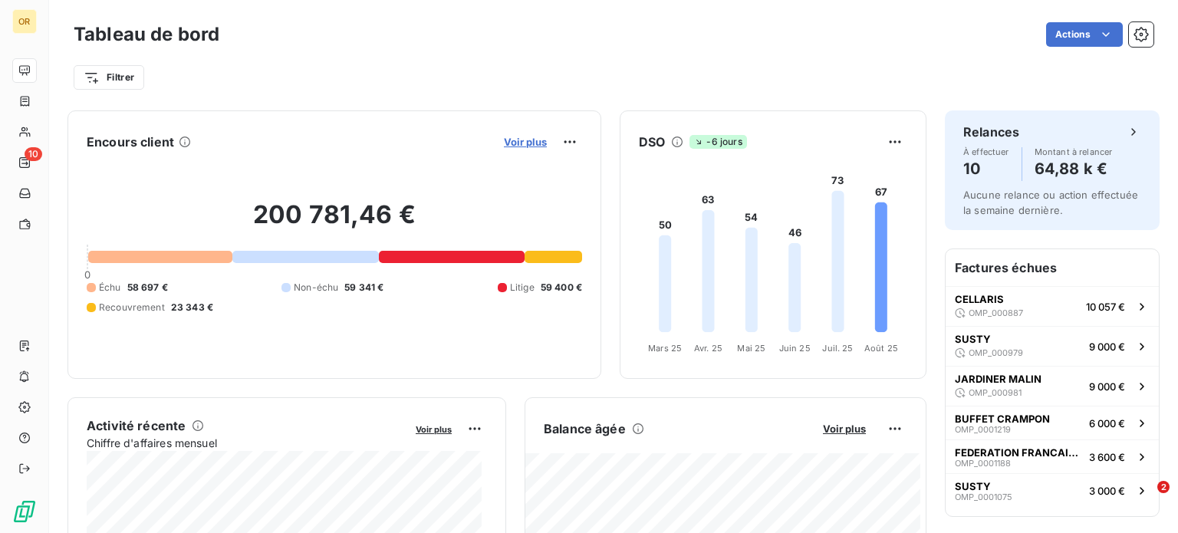
click at [517, 137] on span "Voir plus" at bounding box center [525, 142] width 43 height 12
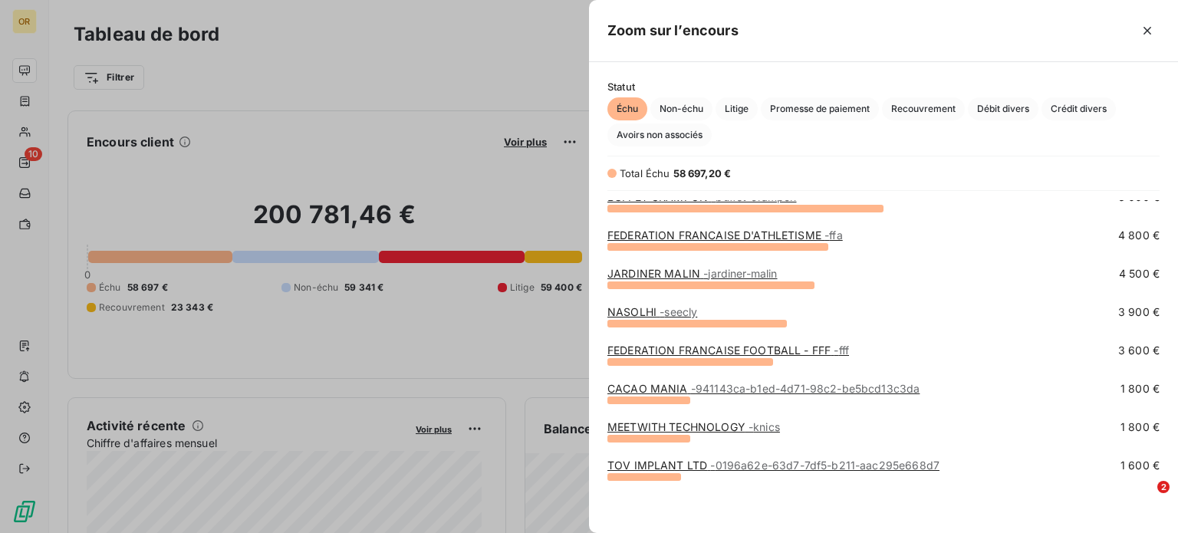
scroll to position [49, 0]
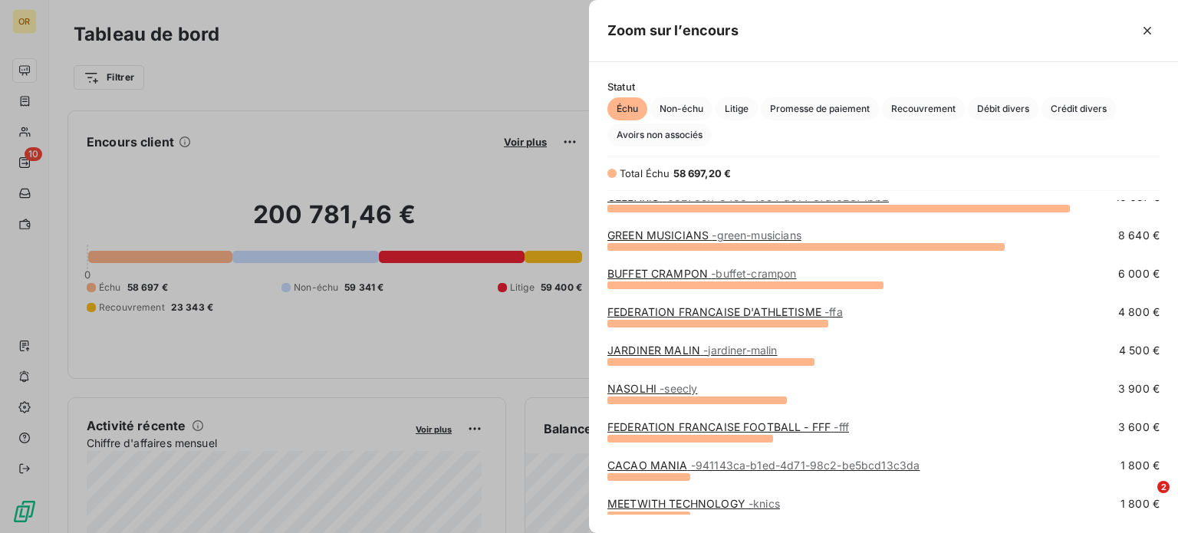
click at [683, 277] on link "BUFFET CRAMPON - buffet-crampon" at bounding box center [702, 273] width 189 height 13
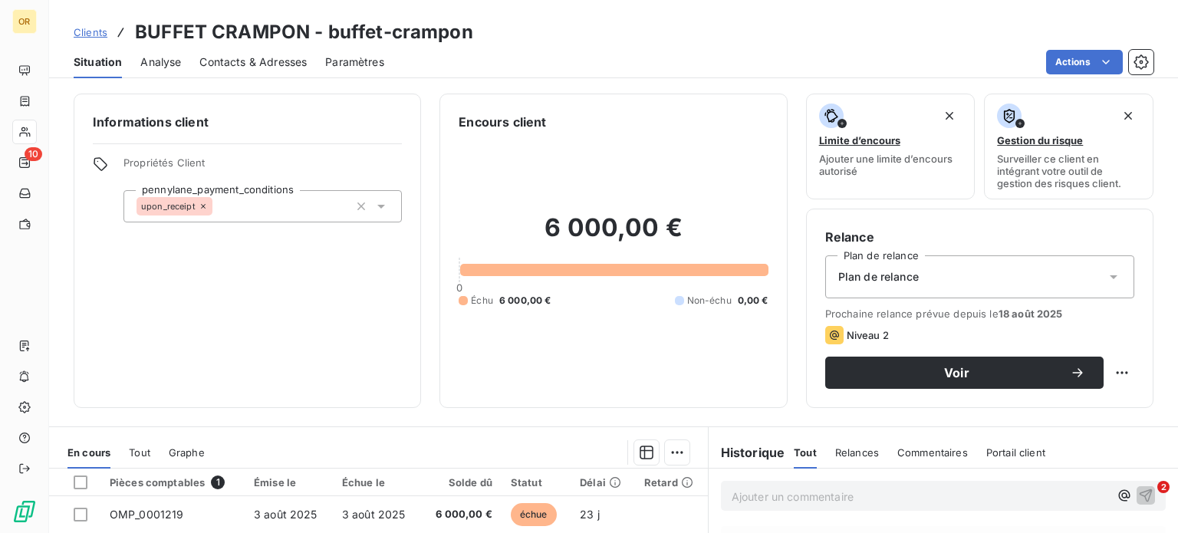
click at [301, 69] on span "Contacts & Adresses" at bounding box center [252, 61] width 107 height 15
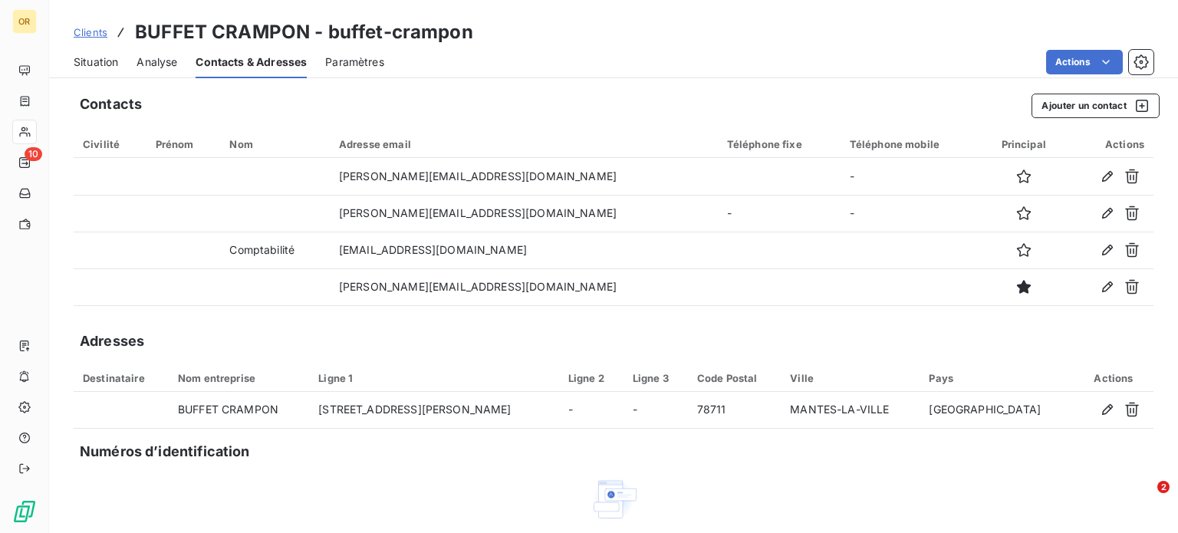
click at [71, 63] on div "Situation Analyse Contacts & Adresses Paramètres Actions" at bounding box center [613, 62] width 1129 height 32
click at [77, 65] on span "Situation" at bounding box center [96, 61] width 44 height 15
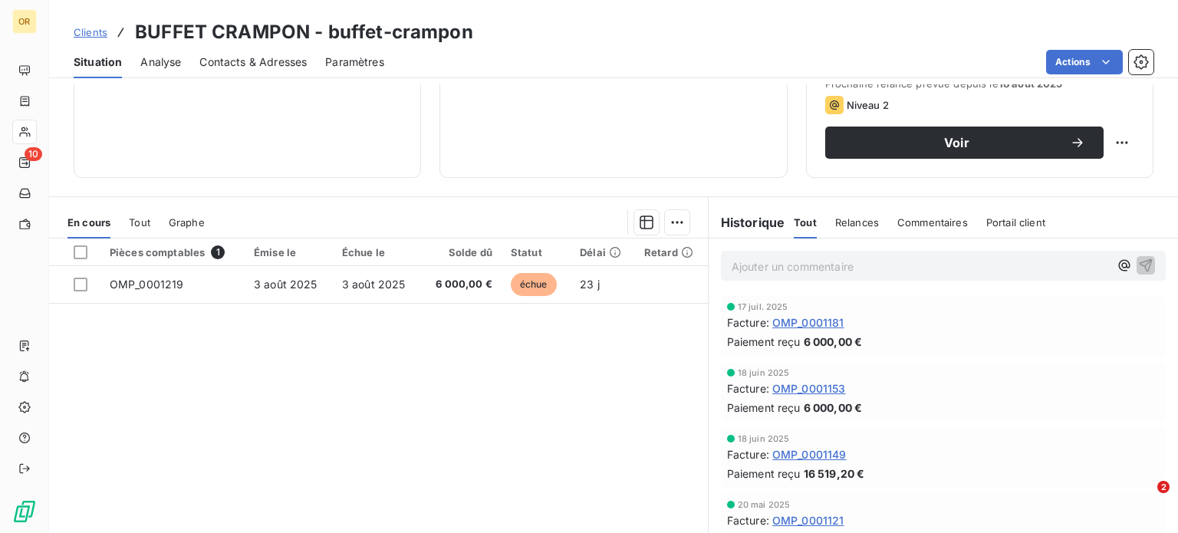
scroll to position [276, 0]
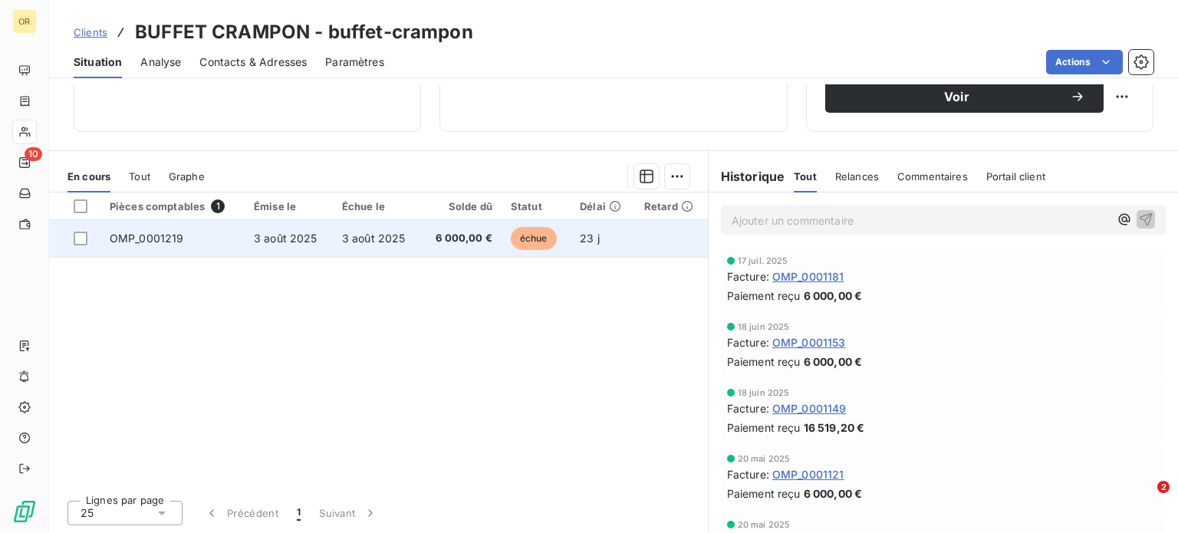
click at [267, 241] on span "3 août 2025" at bounding box center [286, 238] width 64 height 13
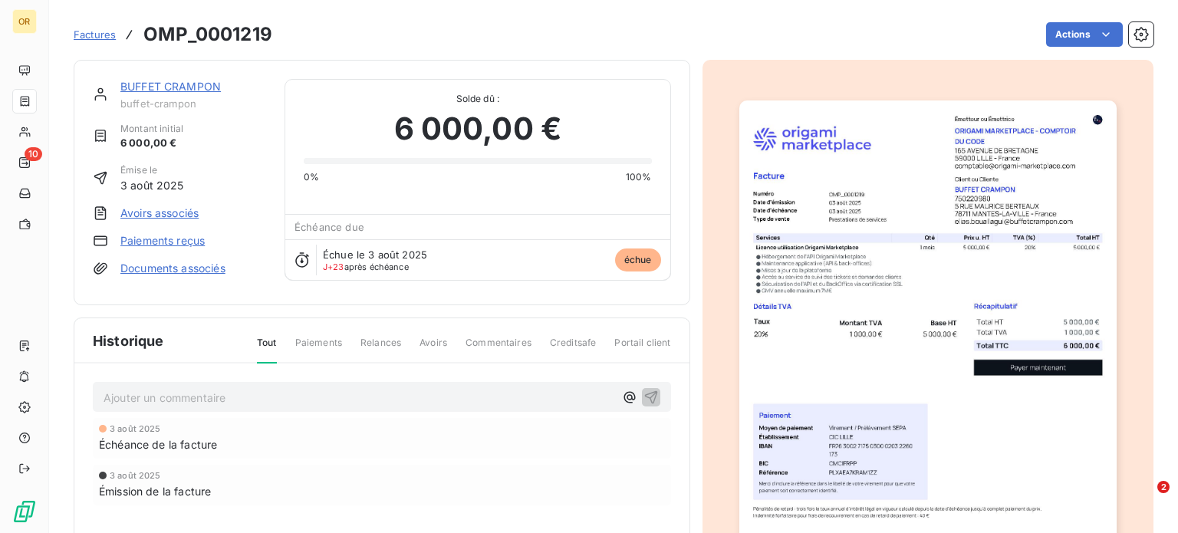
scroll to position [78, 0]
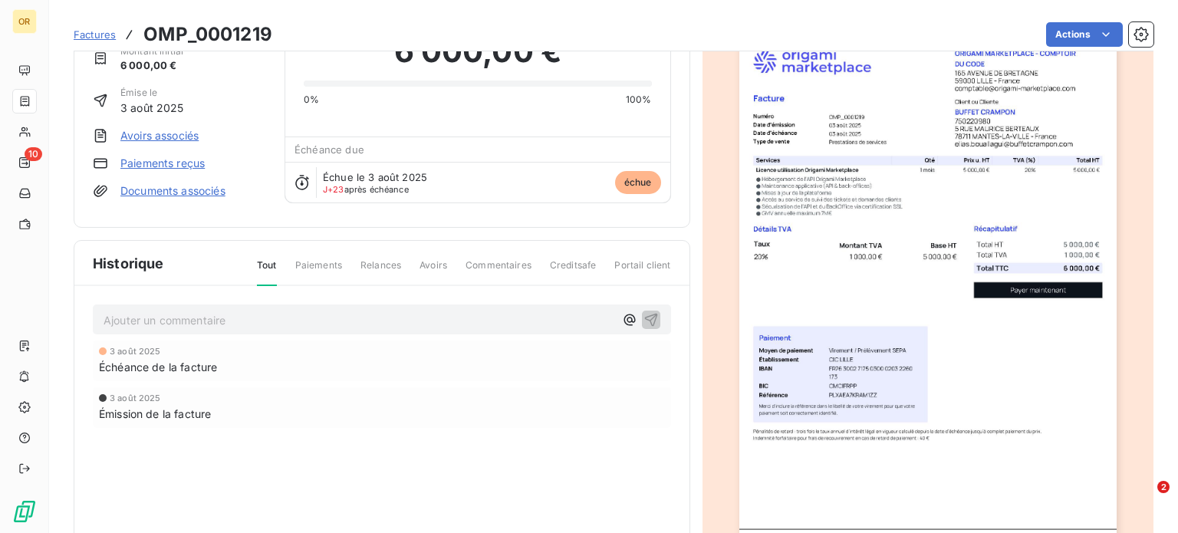
click at [983, 168] on img "button" at bounding box center [927, 289] width 377 height 533
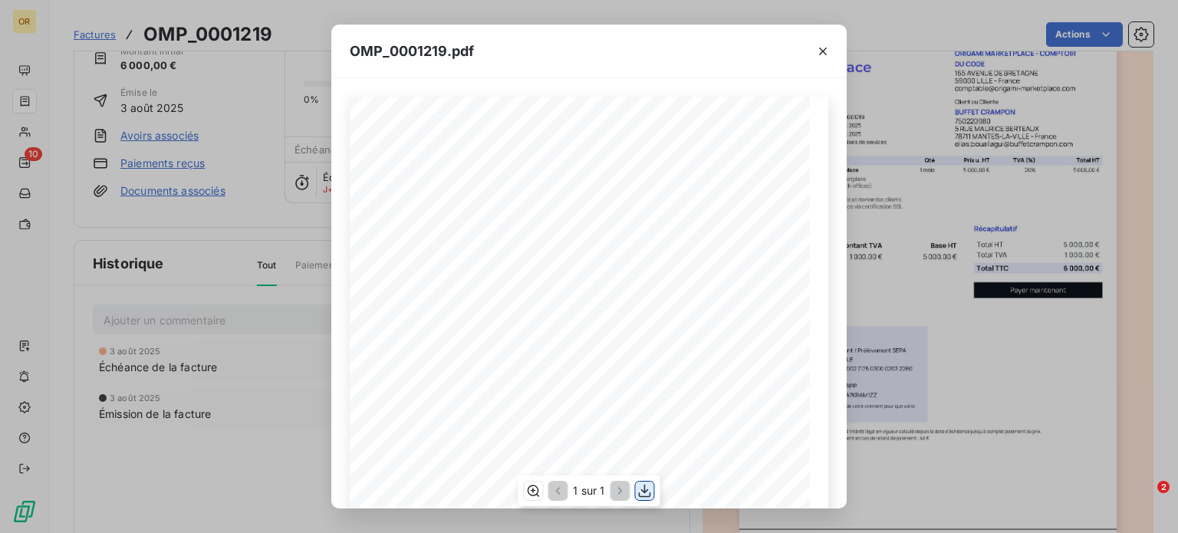
click at [644, 489] on icon "button" at bounding box center [645, 491] width 12 height 13
click at [824, 57] on icon "button" at bounding box center [822, 51] width 15 height 15
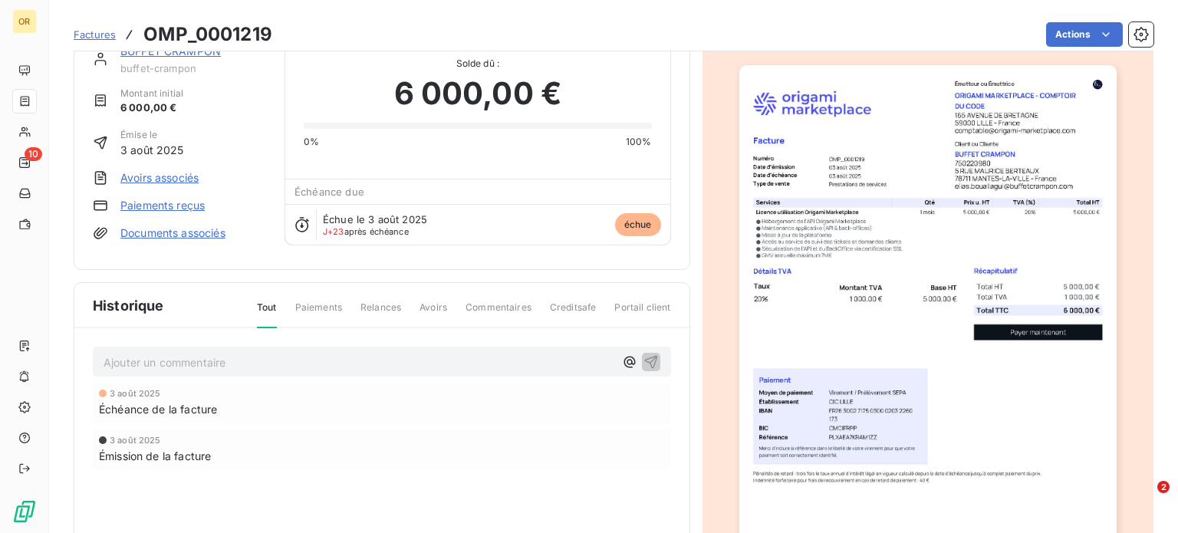
scroll to position [0, 0]
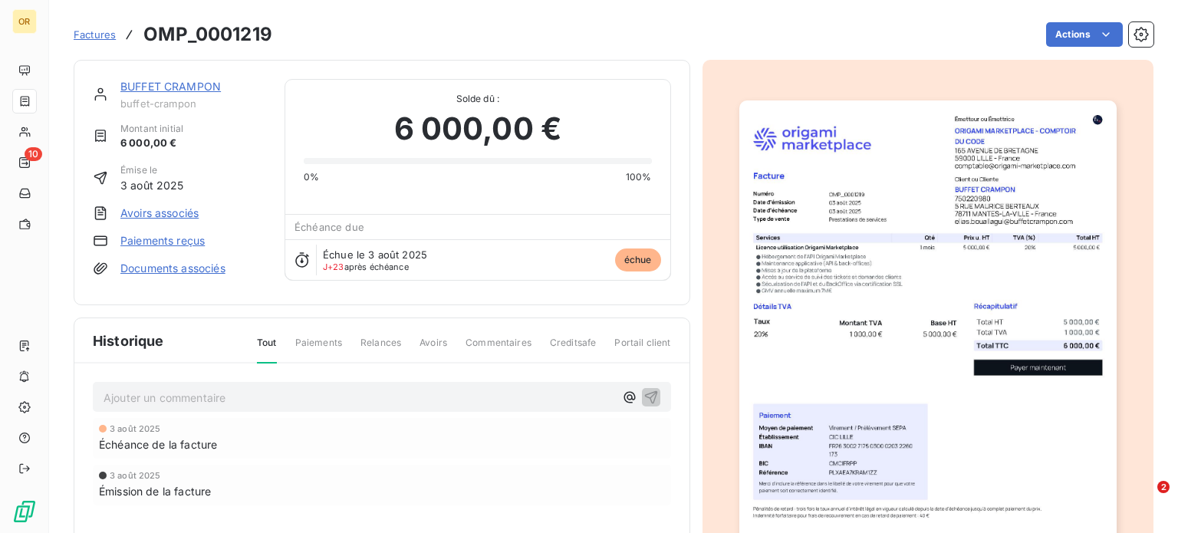
click at [161, 77] on div "BUFFET CRAMPON buffet-crampon Montant initial 6 000,00 € Émise le [DATE] Avoirs…" at bounding box center [382, 182] width 617 height 245
click at [169, 82] on link "BUFFET CRAMPON" at bounding box center [170, 86] width 100 height 13
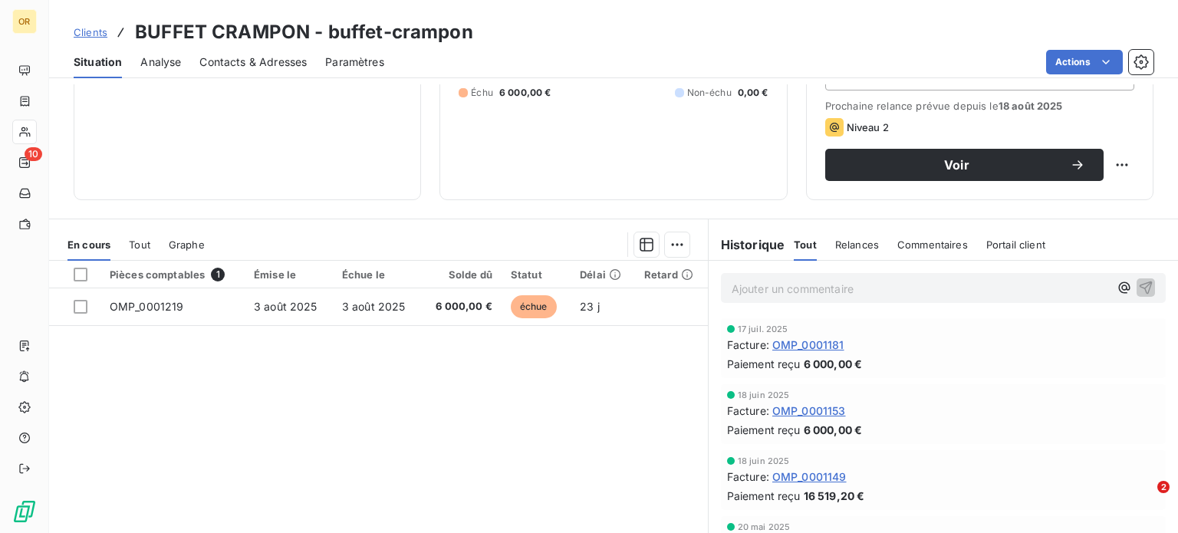
scroll to position [230, 0]
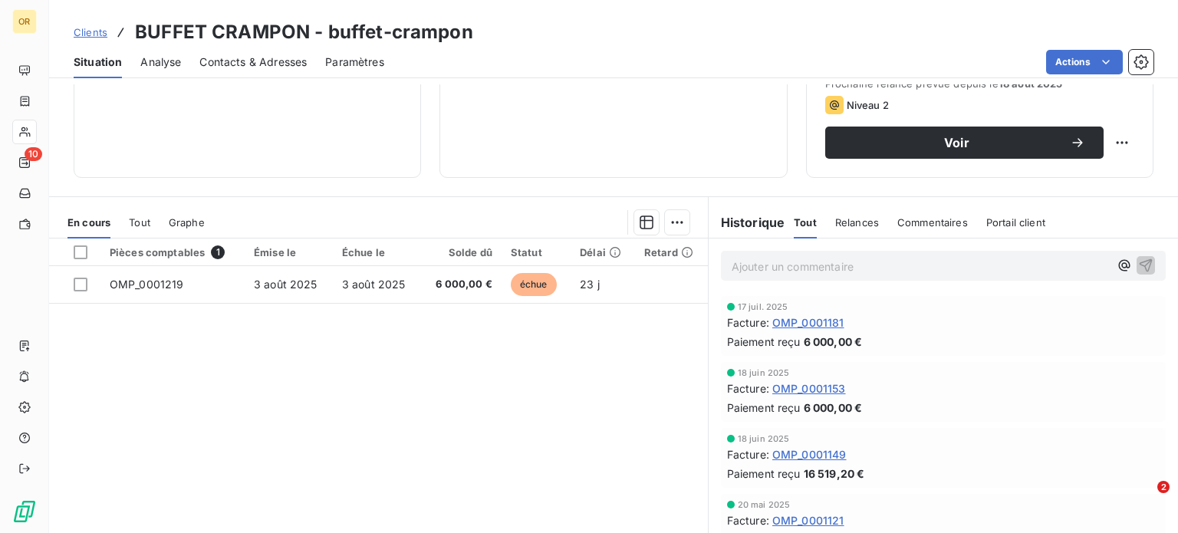
click at [782, 270] on p "Ajouter un commentaire ﻿" at bounding box center [920, 266] width 377 height 19
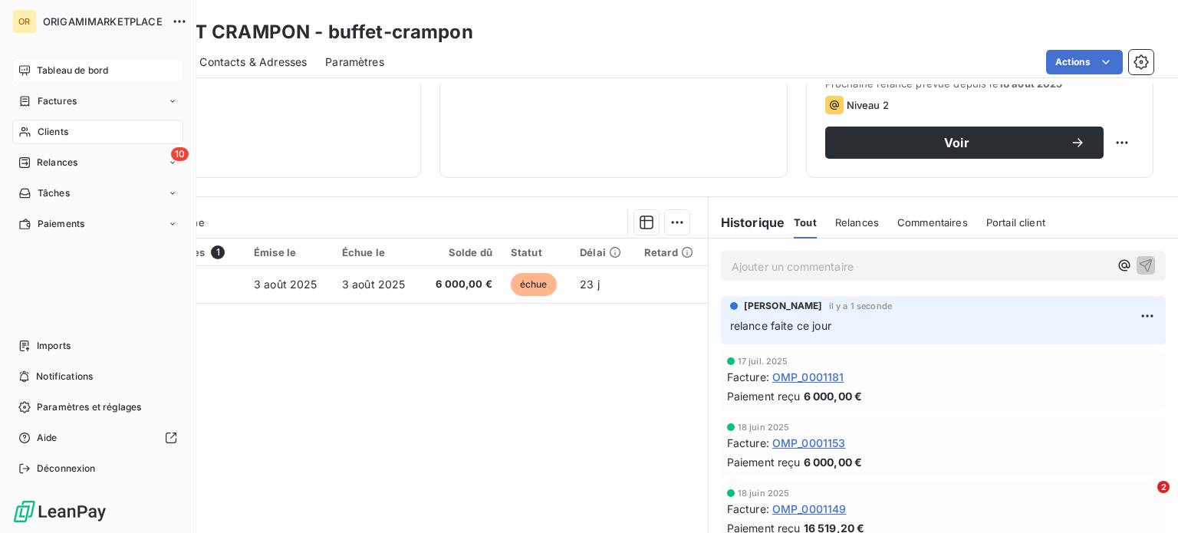
click at [54, 72] on span "Tableau de bord" at bounding box center [72, 71] width 71 height 14
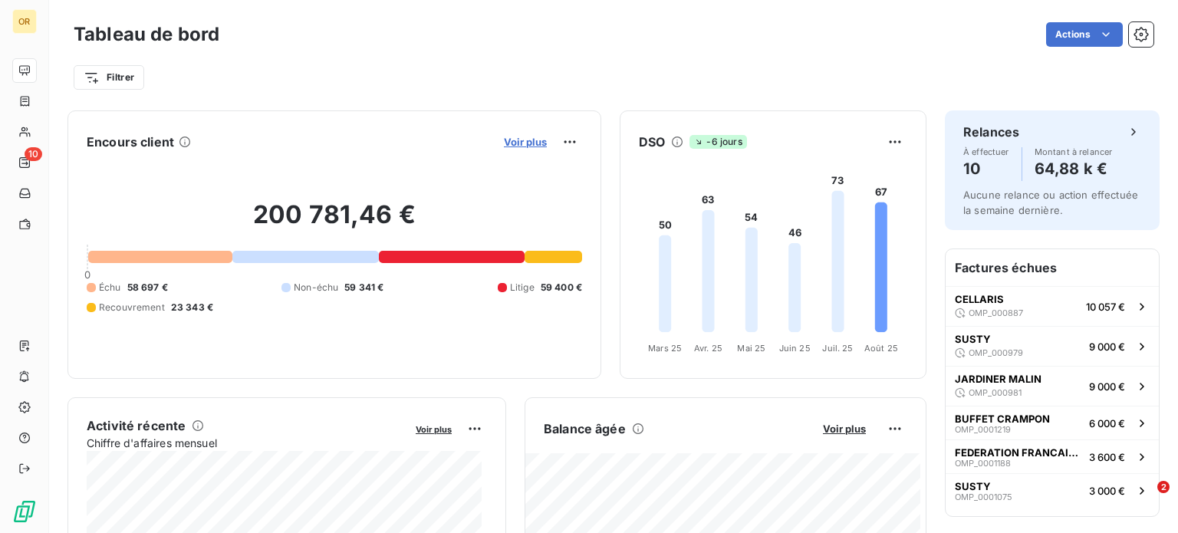
click at [513, 140] on span "Voir plus" at bounding box center [525, 142] width 43 height 12
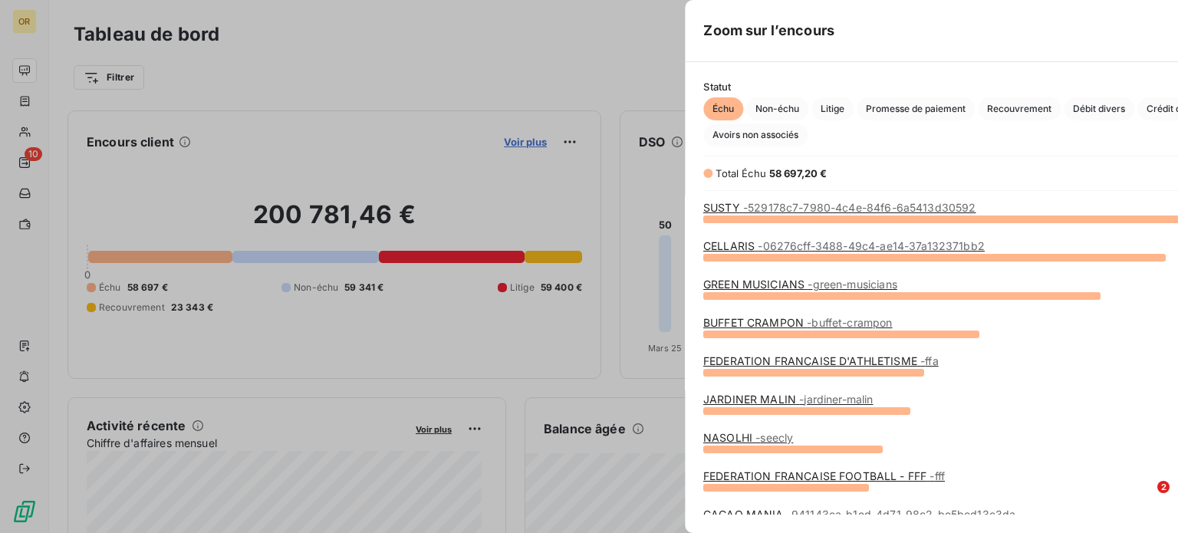
scroll to position [522, 577]
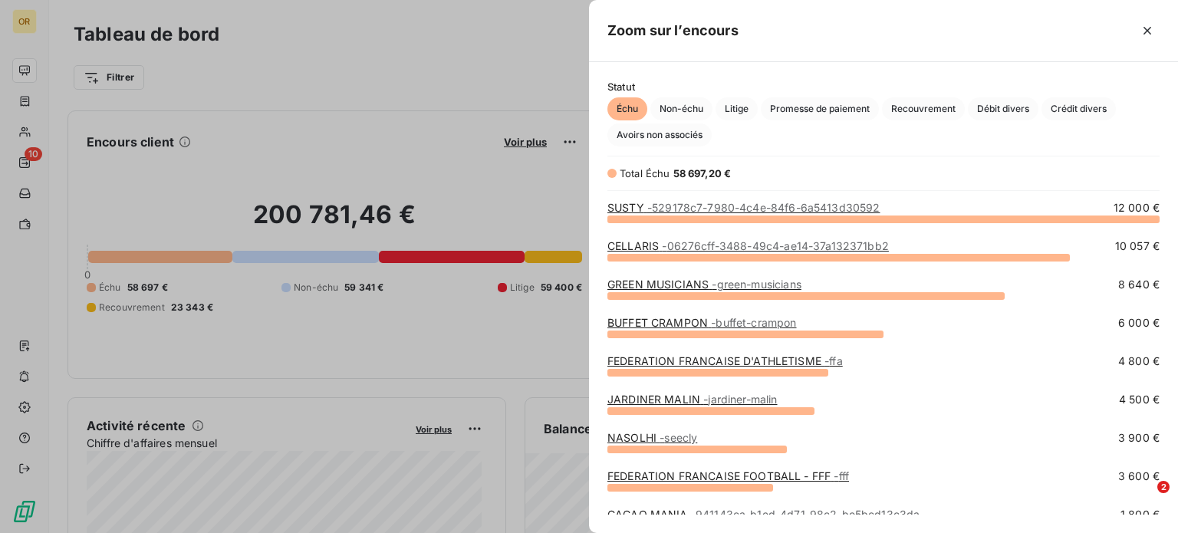
click at [688, 285] on link "GREEN MUSICIANS - green-musicians" at bounding box center [705, 284] width 194 height 13
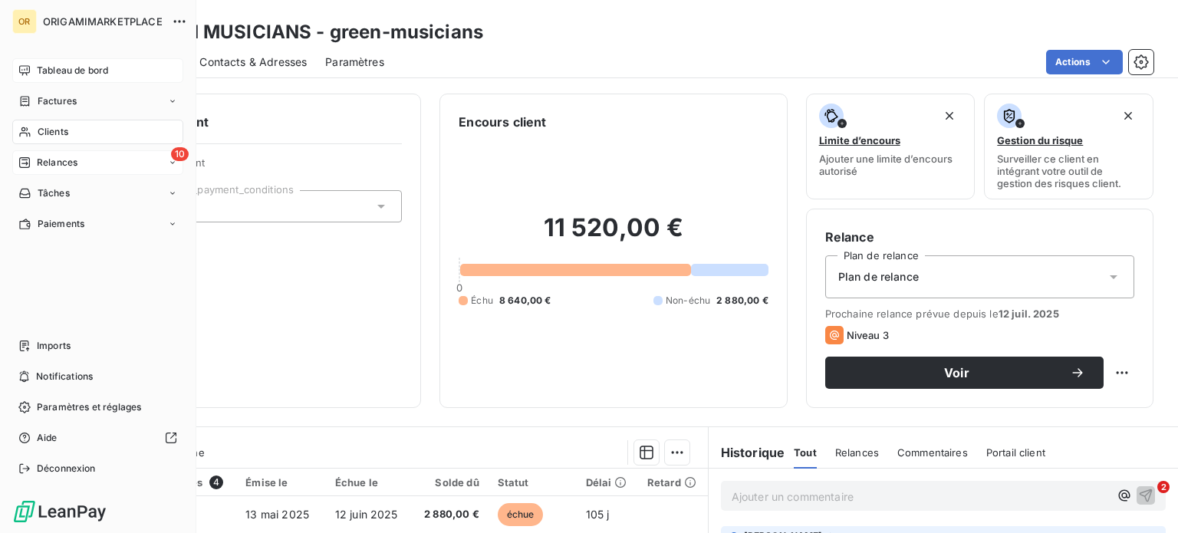
click at [26, 156] on icon at bounding box center [24, 162] width 12 height 12
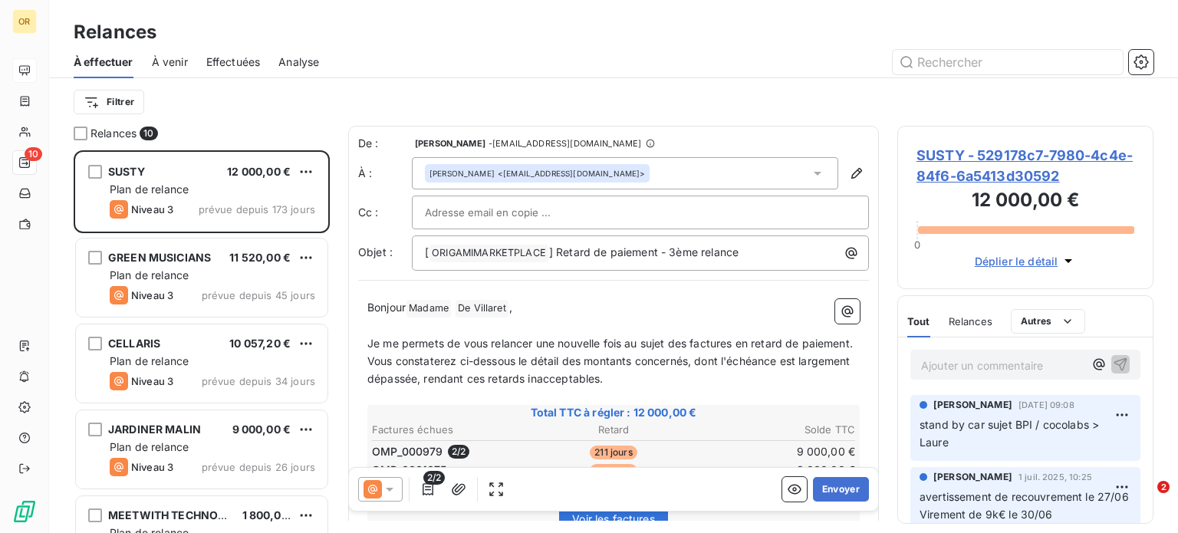
click at [434, 79] on div "Filtrer" at bounding box center [614, 102] width 1080 height 48
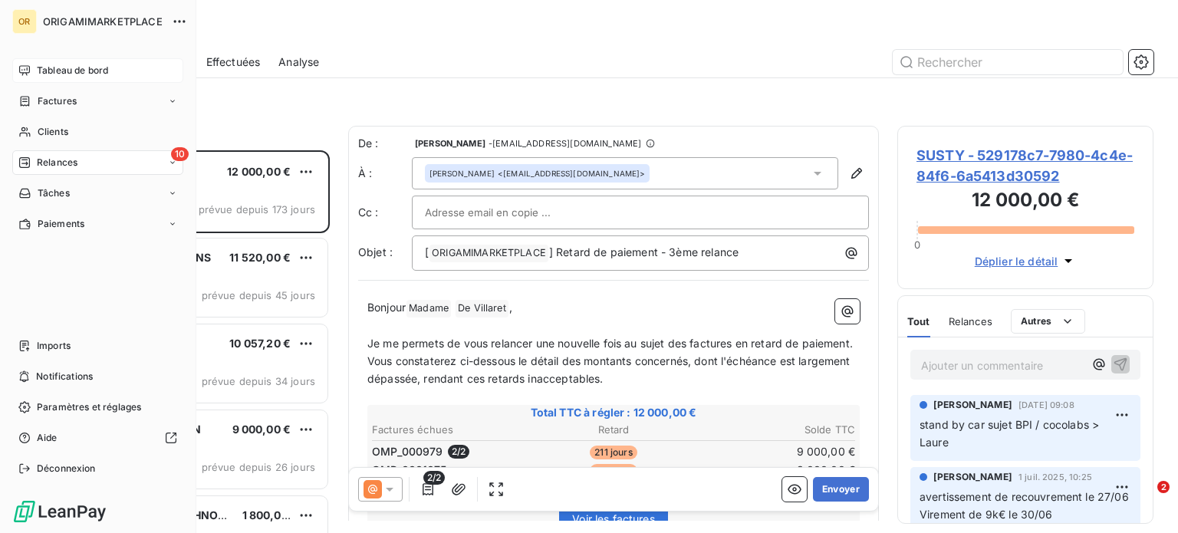
click at [28, 68] on icon at bounding box center [24, 70] width 12 height 12
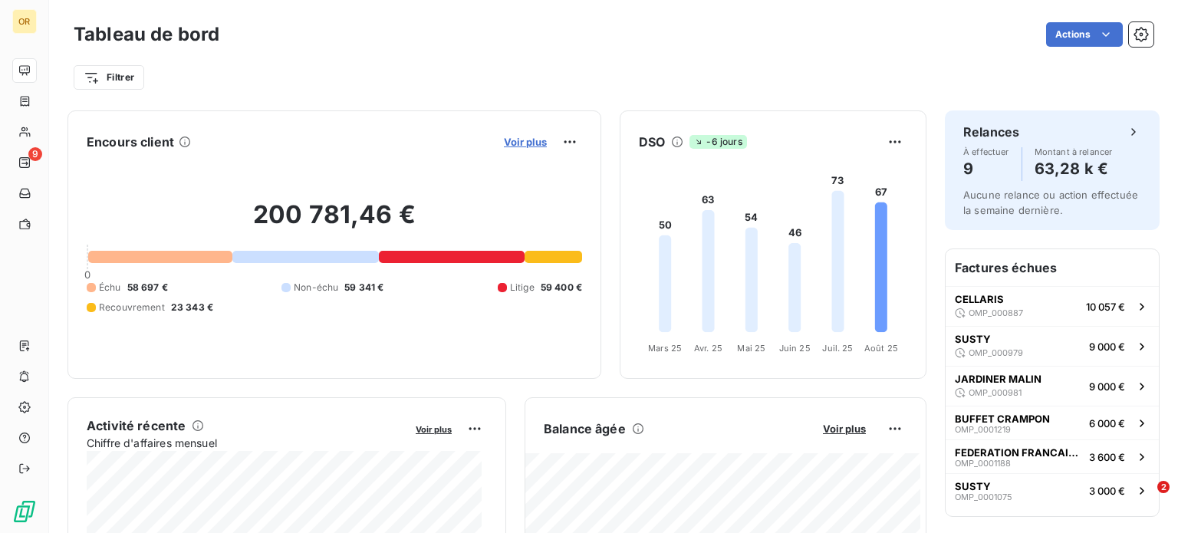
click at [509, 144] on span "Voir plus" at bounding box center [525, 142] width 43 height 12
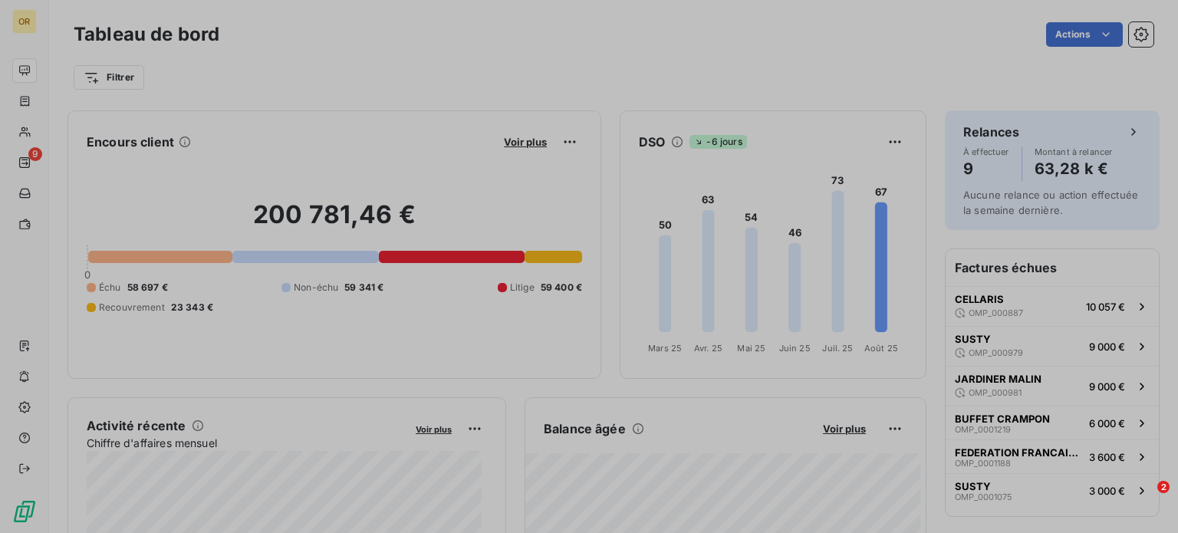
scroll to position [522, 577]
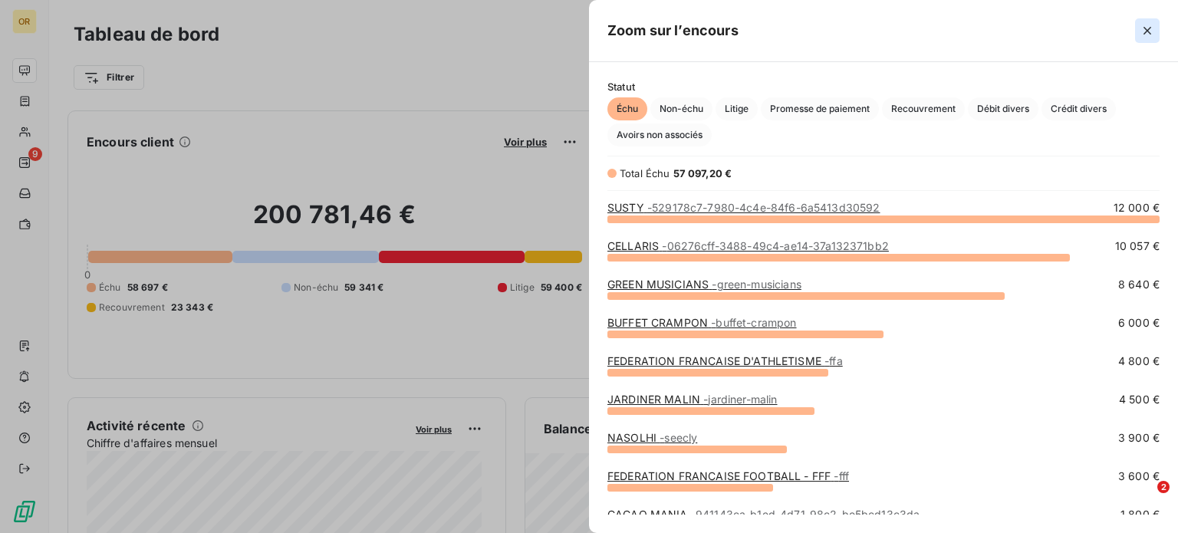
click at [1141, 30] on icon "button" at bounding box center [1147, 30] width 15 height 15
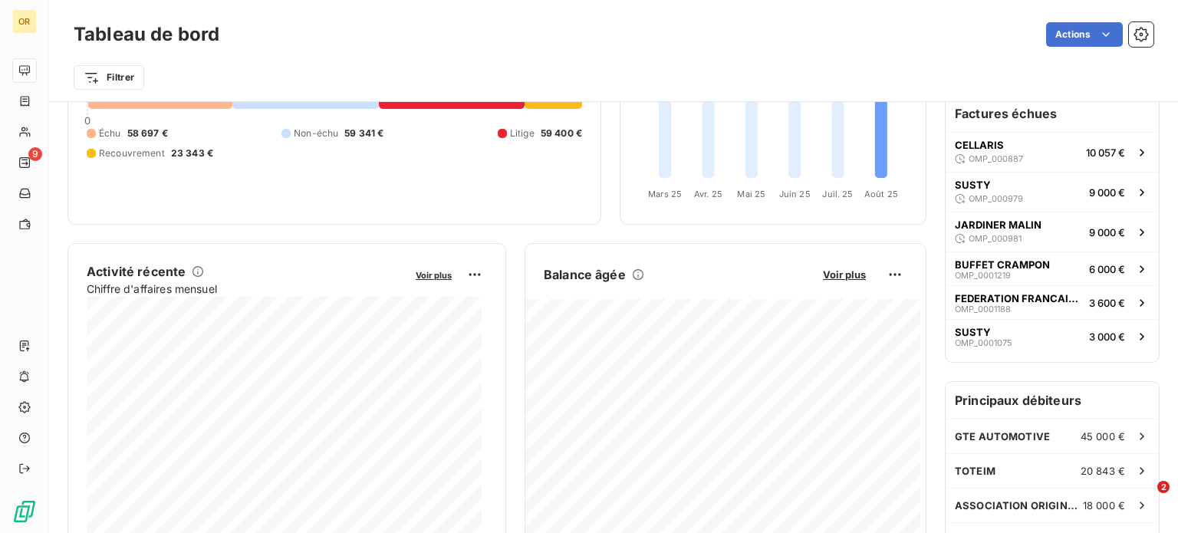
scroll to position [232, 0]
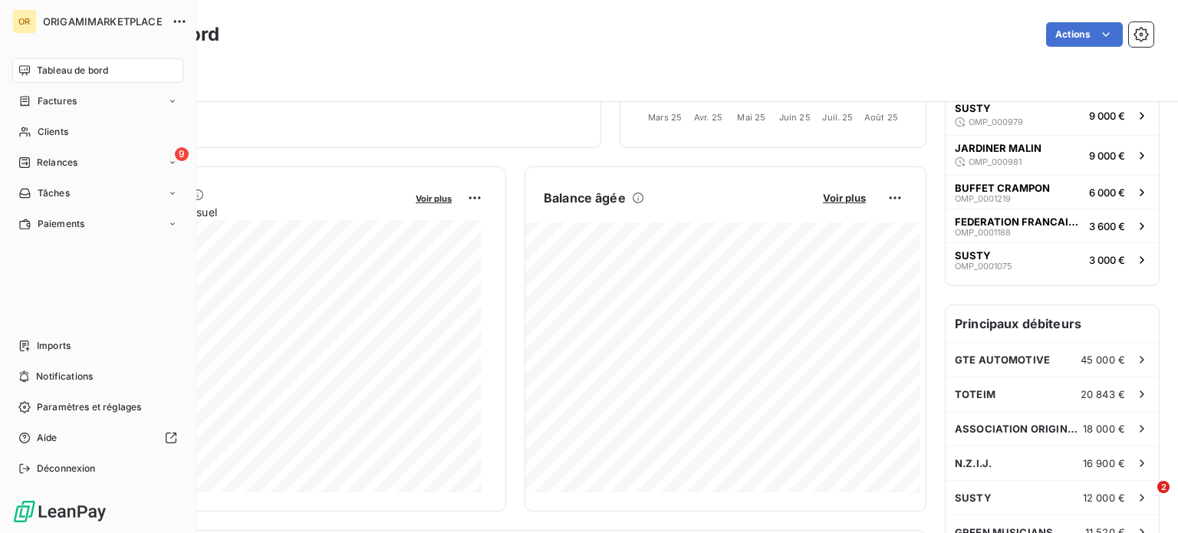
click at [21, 74] on icon at bounding box center [24, 70] width 11 height 10
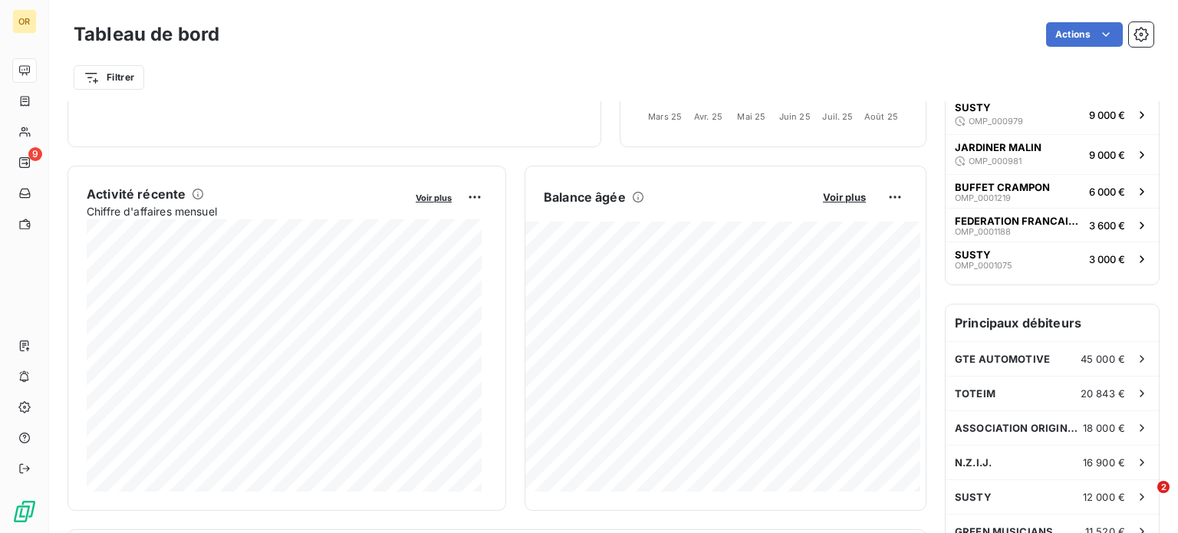
scroll to position [0, 0]
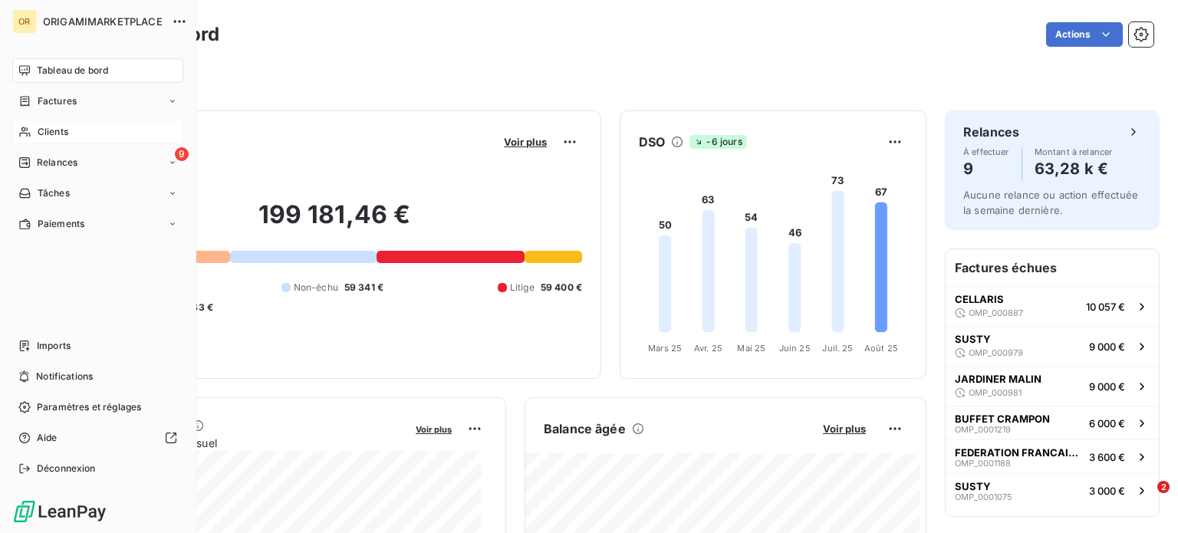
click at [38, 134] on span "Clients" at bounding box center [53, 132] width 31 height 14
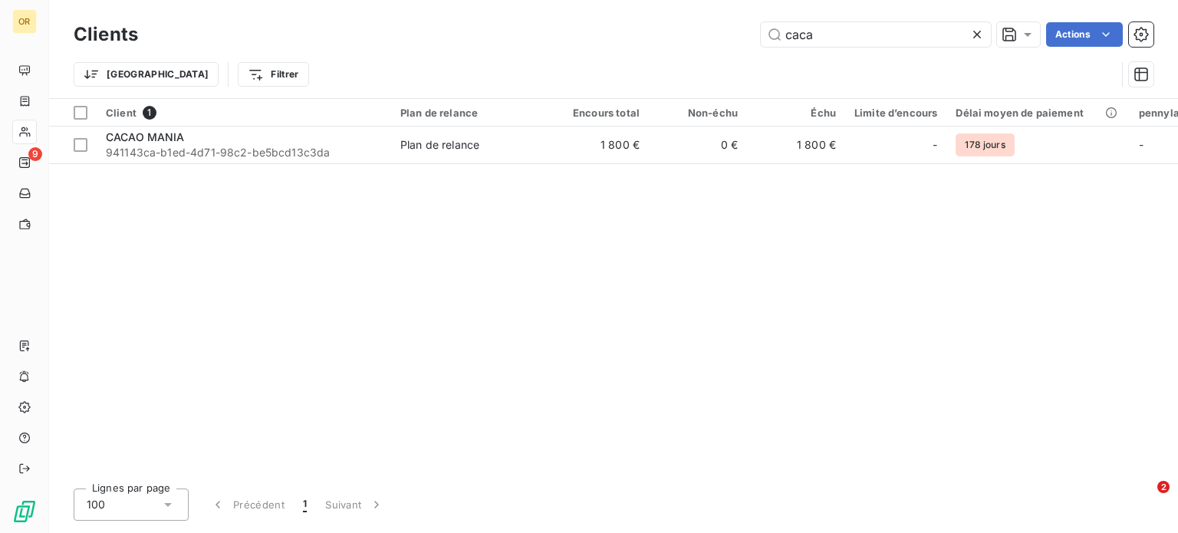
drag, startPoint x: 845, startPoint y: 27, endPoint x: 657, endPoint y: 28, distance: 187.9
click at [657, 28] on div "caca Actions" at bounding box center [654, 34] width 997 height 25
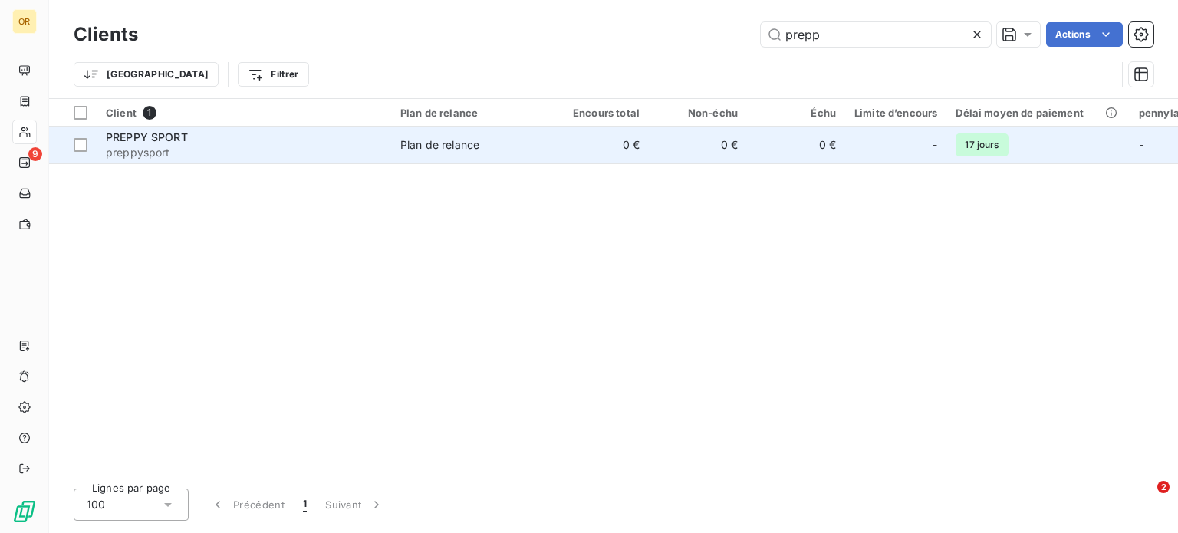
type input "prepp"
click at [178, 130] on div "PREPPY SPORT" at bounding box center [244, 137] width 276 height 15
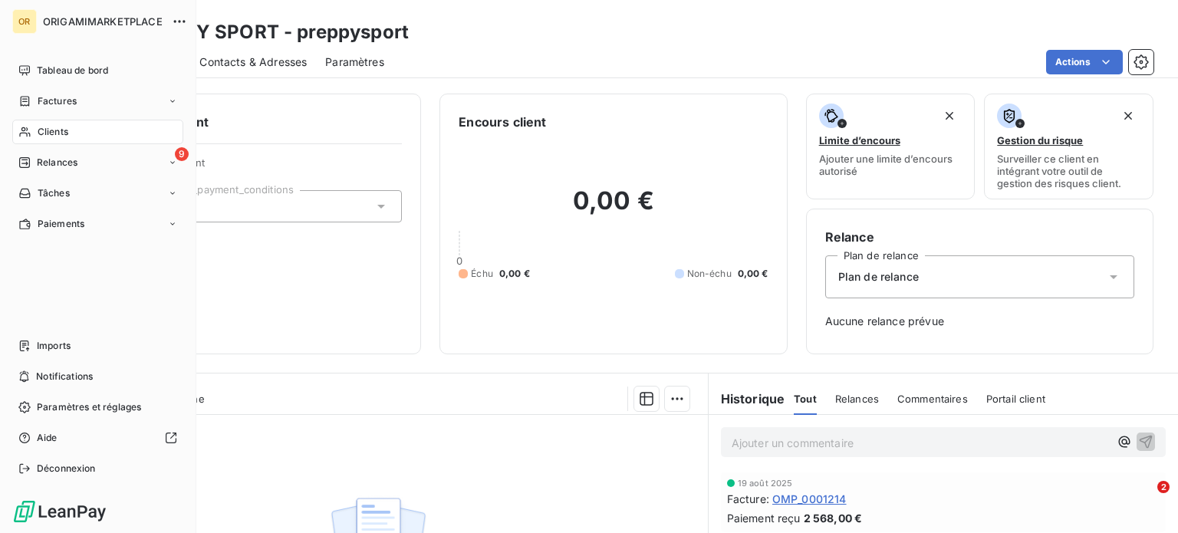
click at [30, 138] on div "Clients" at bounding box center [97, 132] width 171 height 25
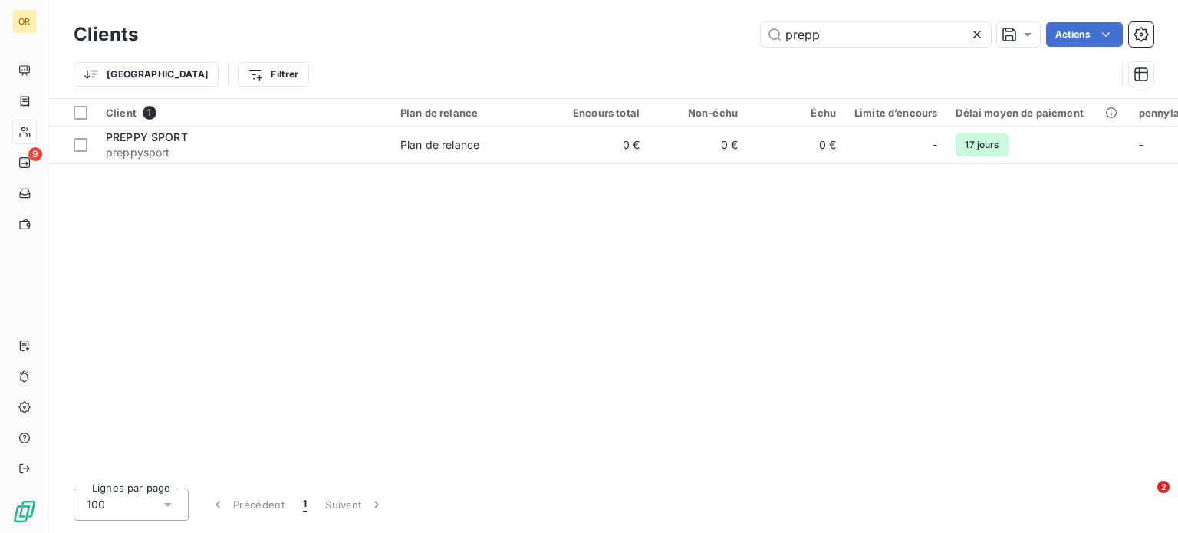
drag, startPoint x: 859, startPoint y: 30, endPoint x: 682, endPoint y: 13, distance: 178.0
click at [687, 15] on div "Clients prepp Actions Trier Filtrer" at bounding box center [613, 49] width 1129 height 98
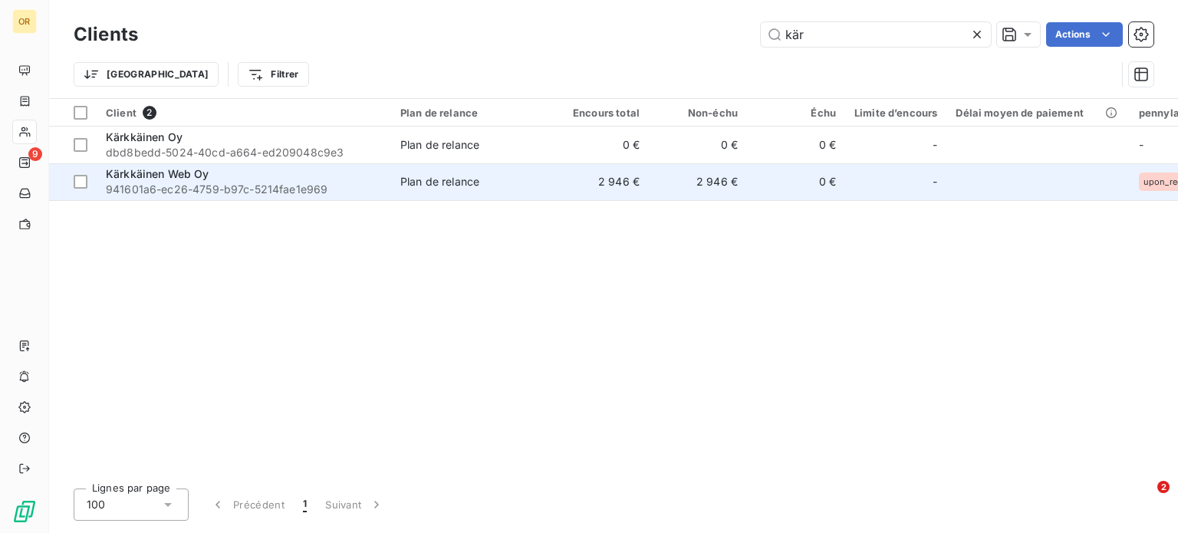
type input "kär"
click at [275, 179] on div "Kärkkäinen Web Oy" at bounding box center [244, 173] width 276 height 15
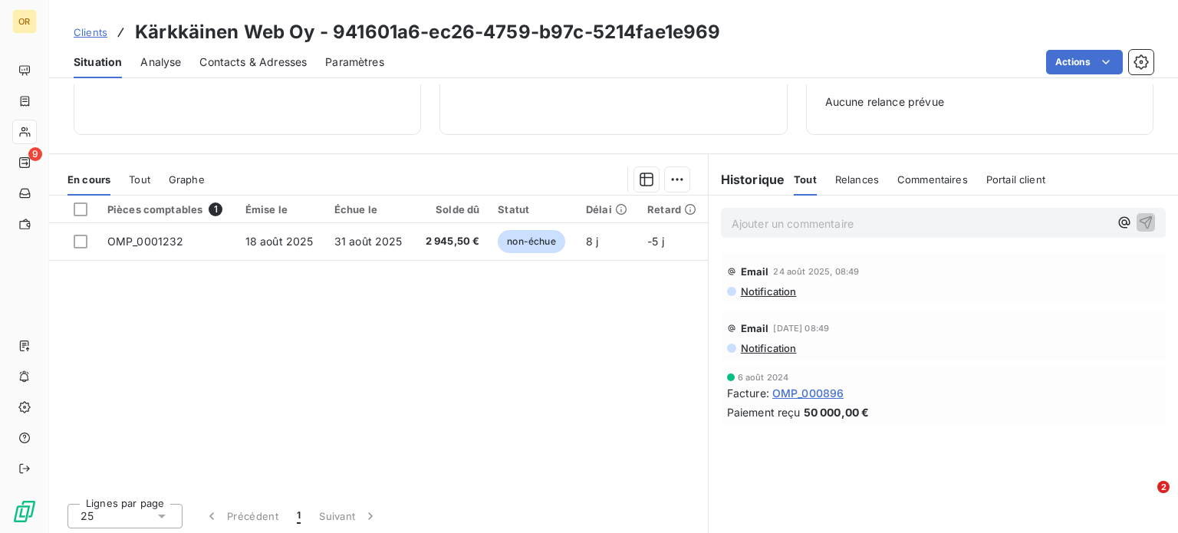
scroll to position [222, 0]
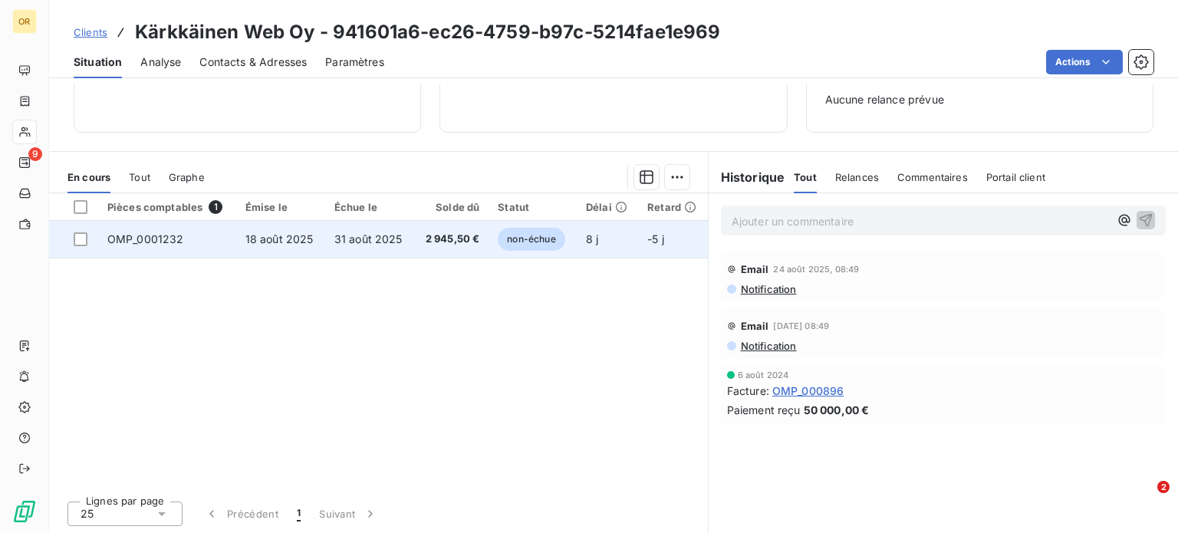
click at [359, 236] on span "31 août 2025" at bounding box center [368, 238] width 68 height 13
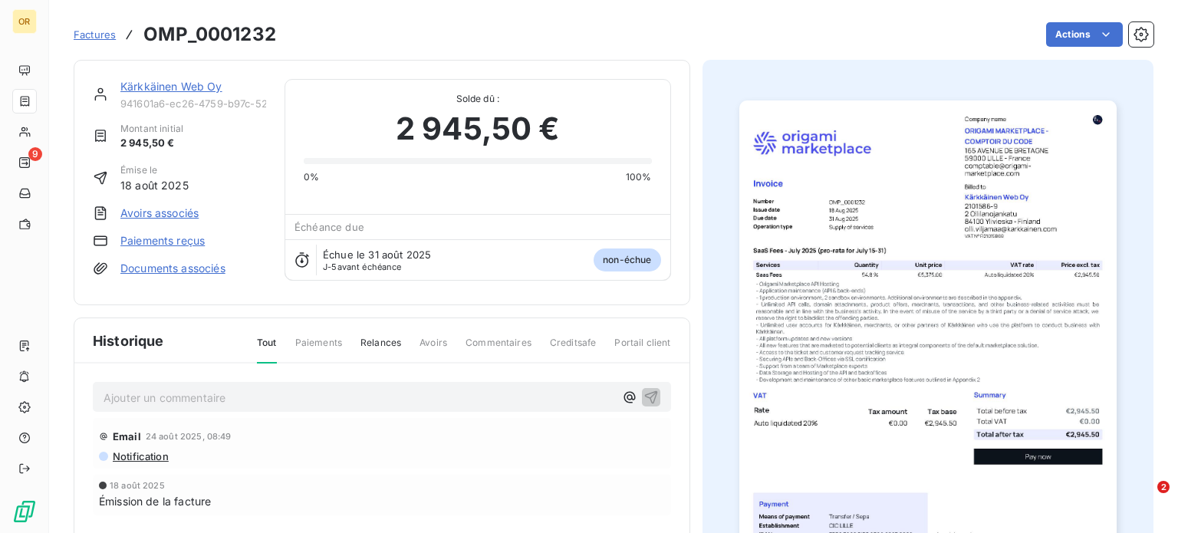
click at [196, 85] on link "Kärkkäinen Web Oy" at bounding box center [171, 86] width 102 height 13
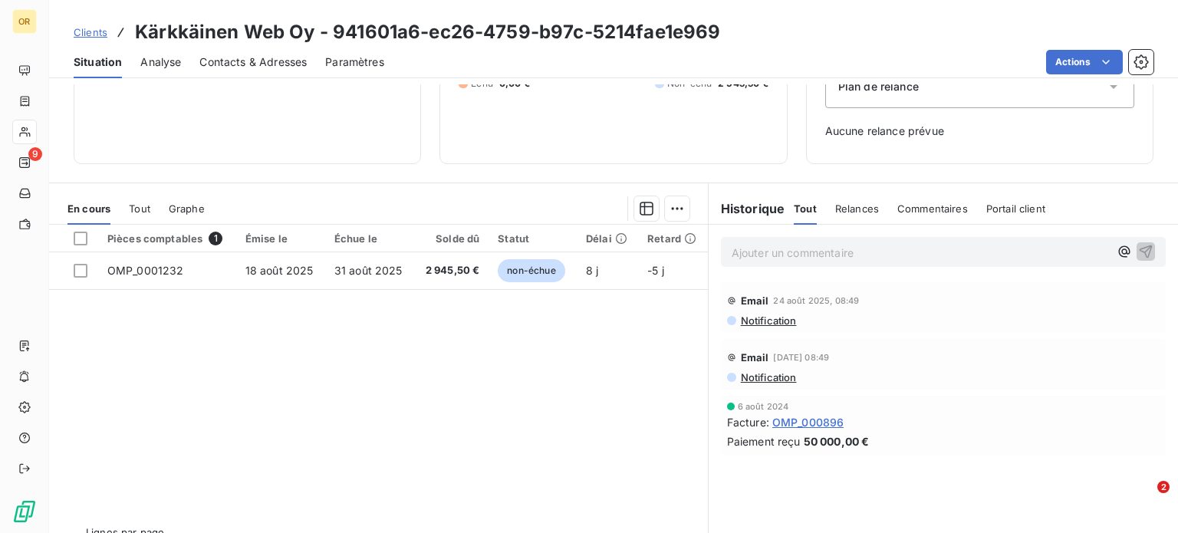
scroll to position [222, 0]
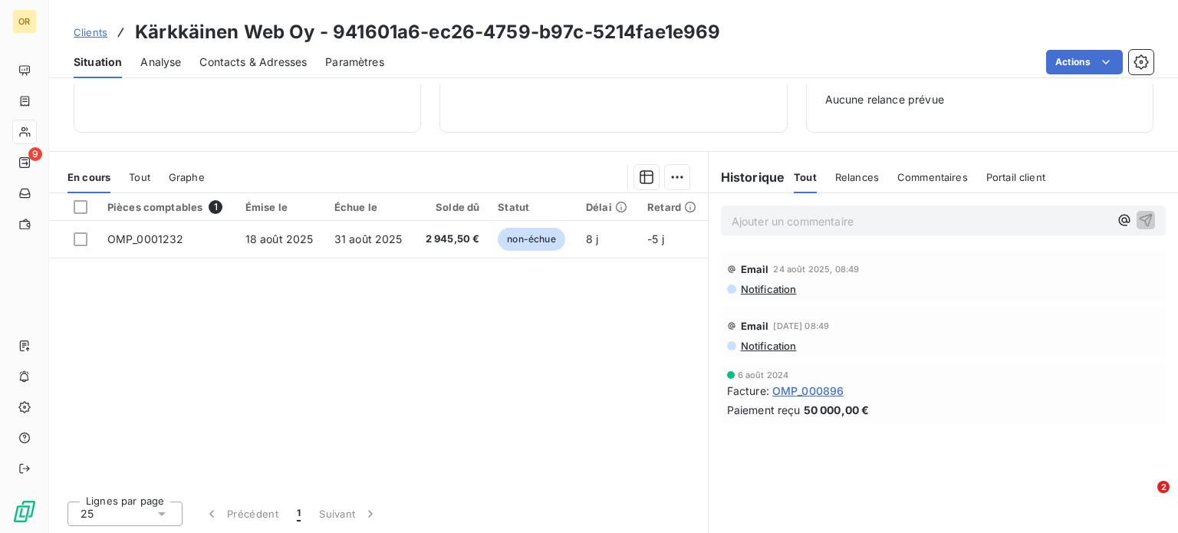
click at [135, 179] on span "Tout" at bounding box center [139, 177] width 21 height 12
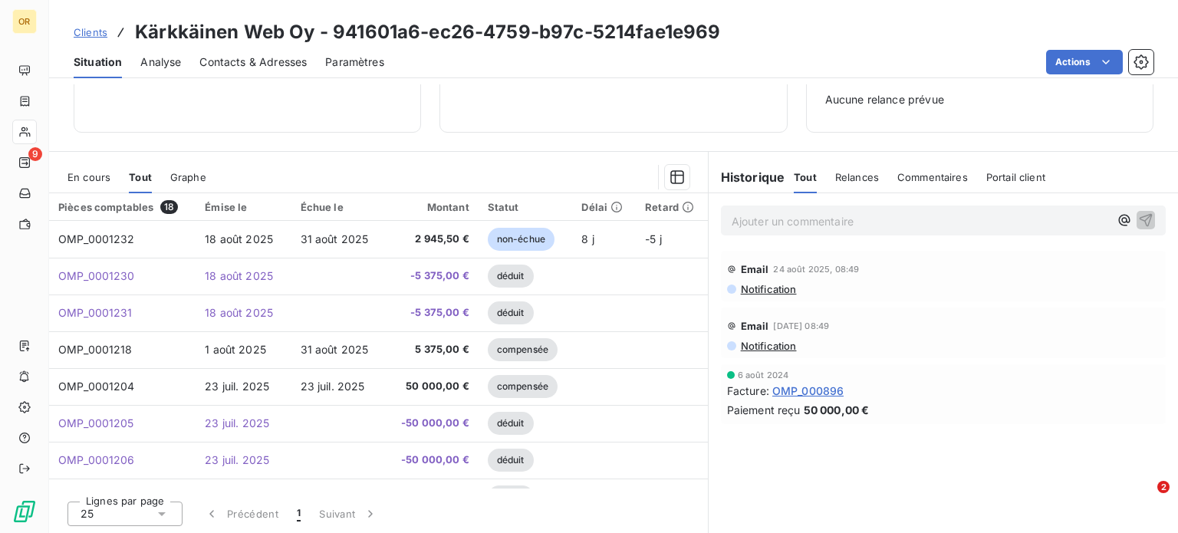
click at [92, 179] on span "En cours" at bounding box center [89, 177] width 43 height 12
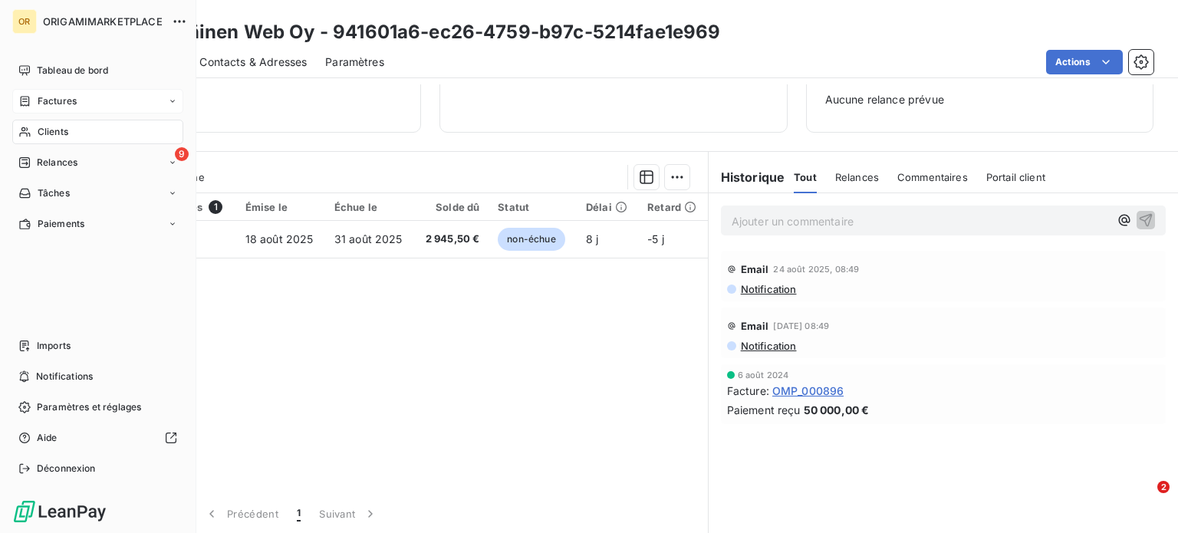
click at [63, 99] on span "Factures" at bounding box center [57, 101] width 39 height 14
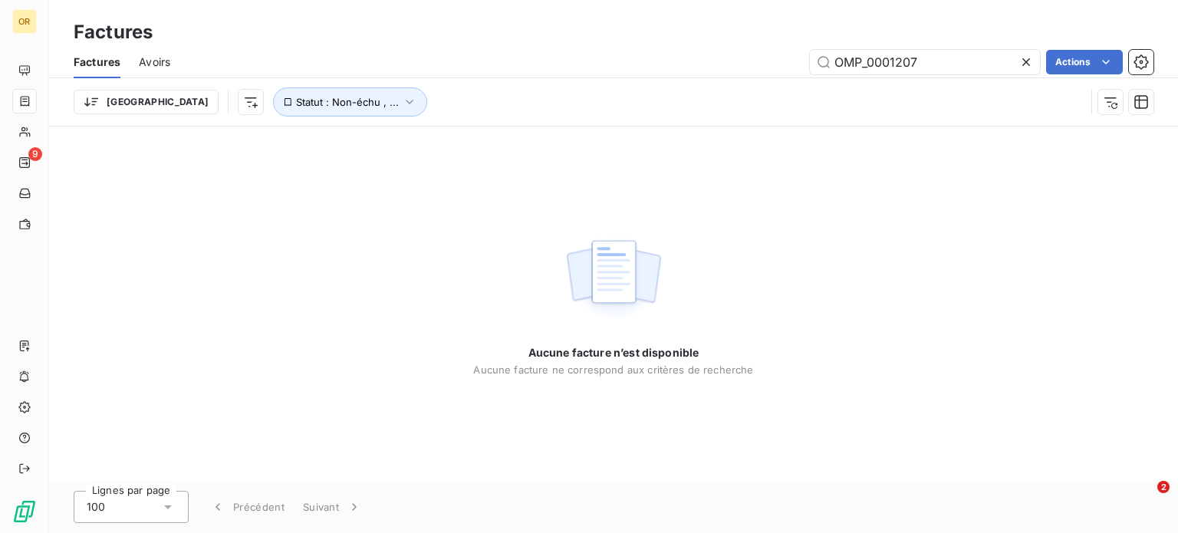
type input "OMP_0001207"
click at [780, 183] on div "Aucune facture n’est disponible Aucune facture ne correspond aux critères de re…" at bounding box center [613, 304] width 1129 height 354
click at [735, 165] on div "Aucune facture n’est disponible Aucune facture ne correspond aux critères de re…" at bounding box center [613, 304] width 1129 height 354
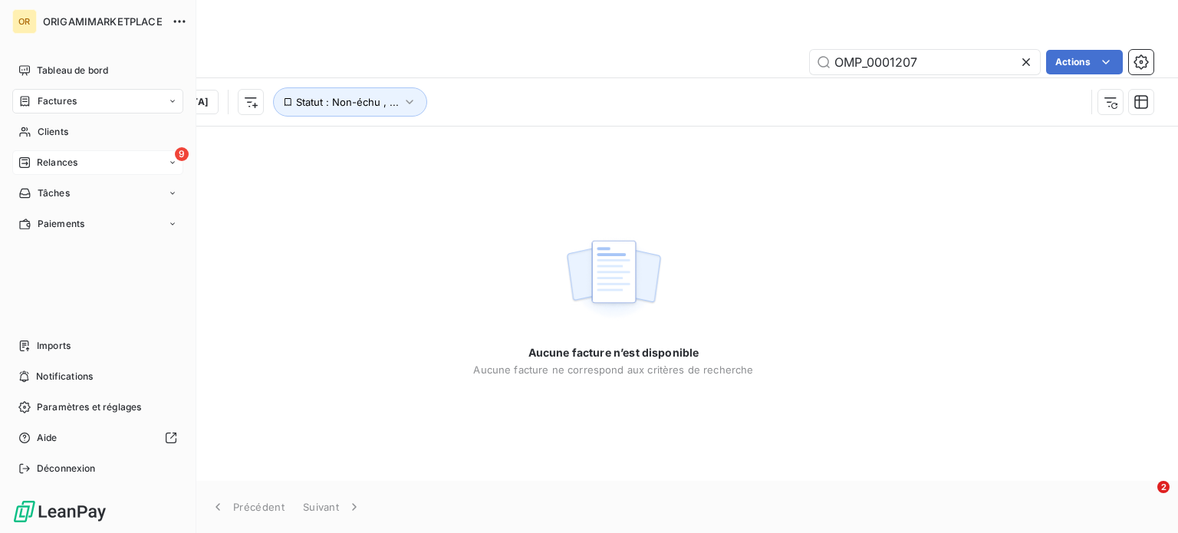
click at [74, 170] on div "9 Relances" at bounding box center [97, 162] width 171 height 25
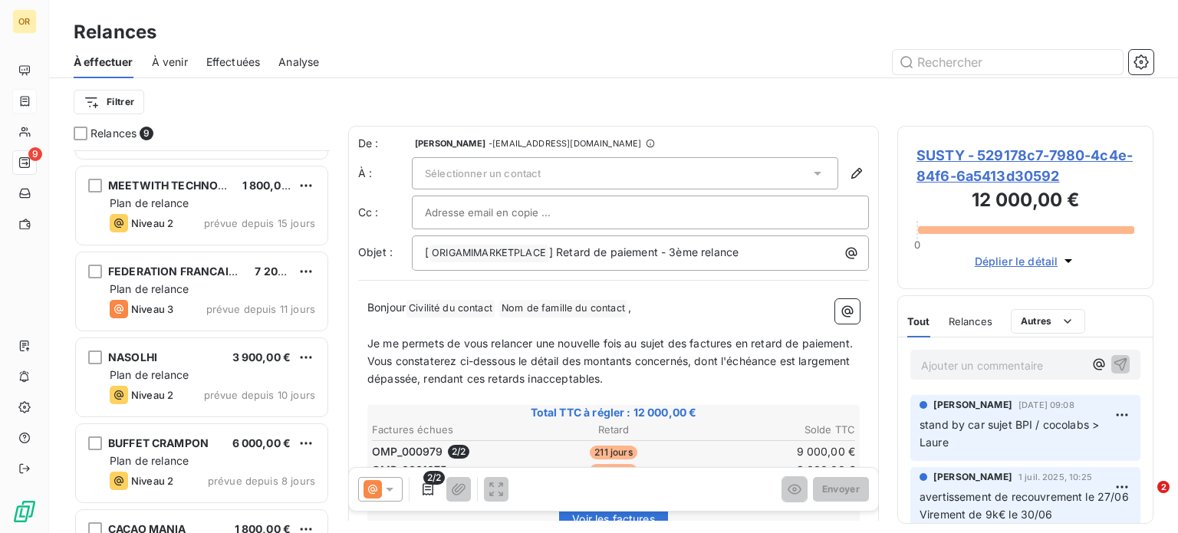
scroll to position [390, 0]
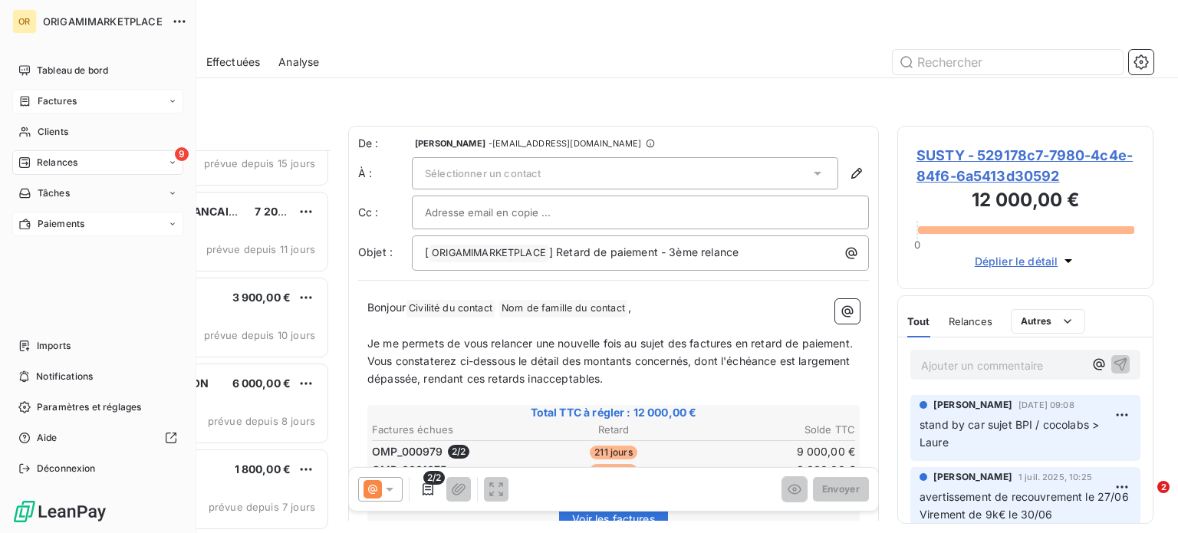
click at [38, 221] on span "Paiements" at bounding box center [61, 224] width 47 height 14
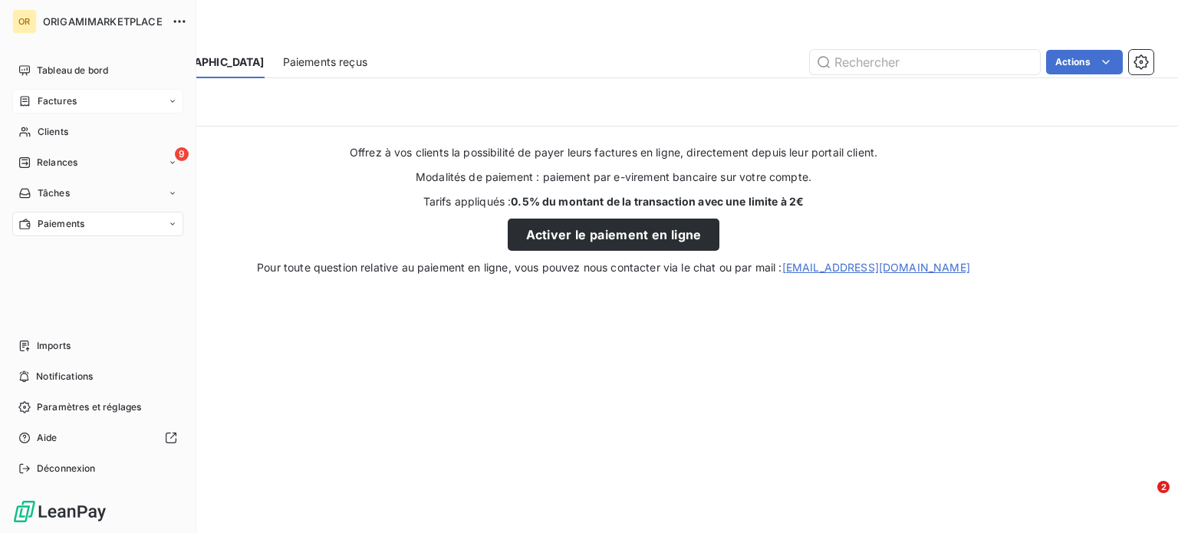
click at [173, 226] on icon at bounding box center [172, 223] width 9 height 9
click at [107, 252] on span "Paiements reçus" at bounding box center [74, 255] width 74 height 14
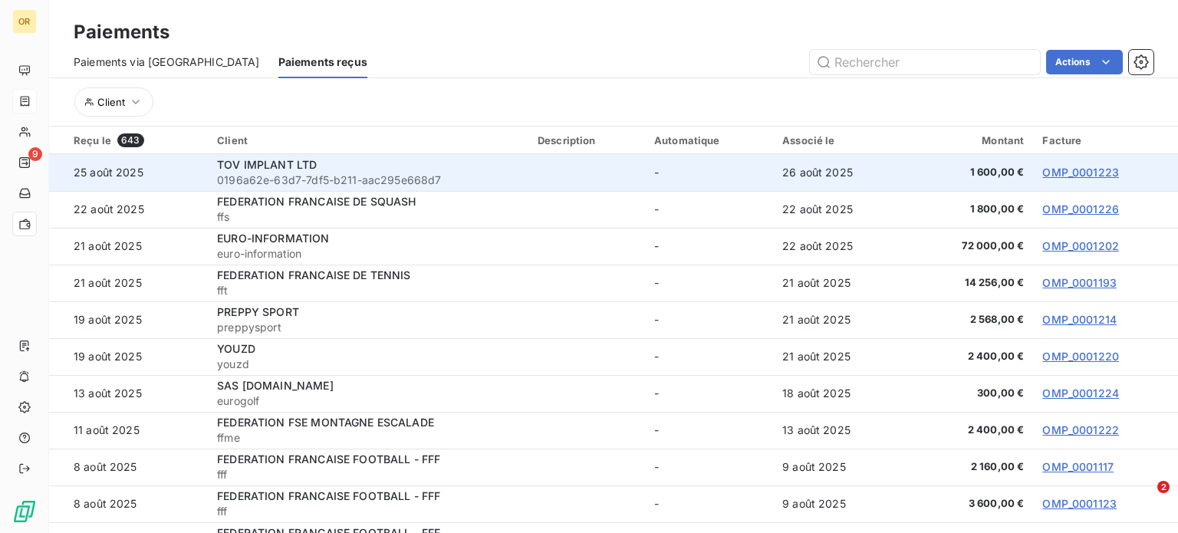
click at [245, 164] on span "TOV IMPLANT LTD" at bounding box center [267, 164] width 100 height 13
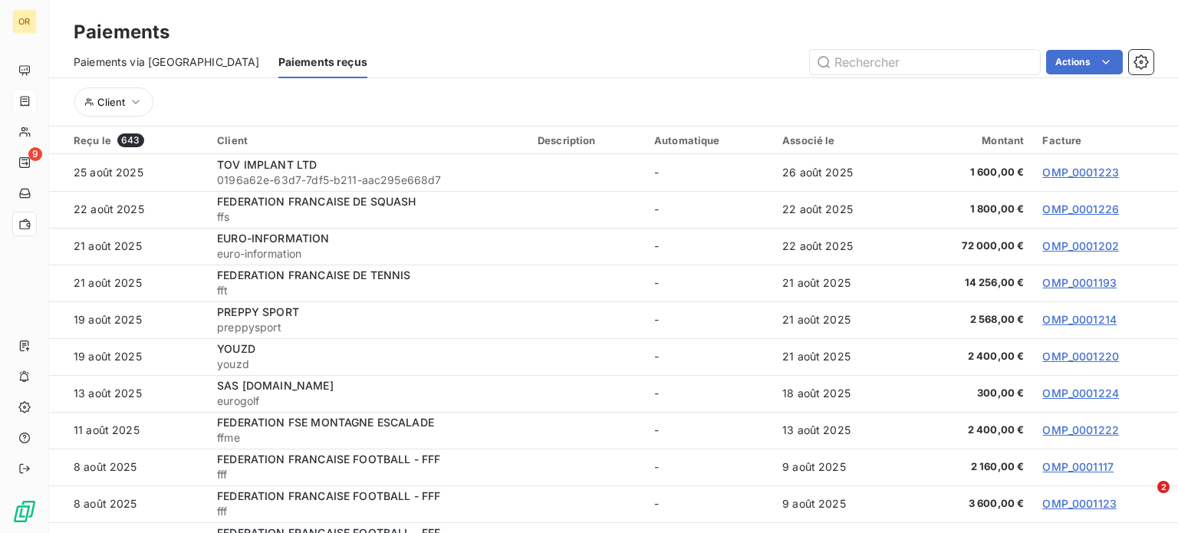
click at [110, 58] on span "Paiements via [GEOGRAPHIC_DATA]" at bounding box center [167, 61] width 186 height 15
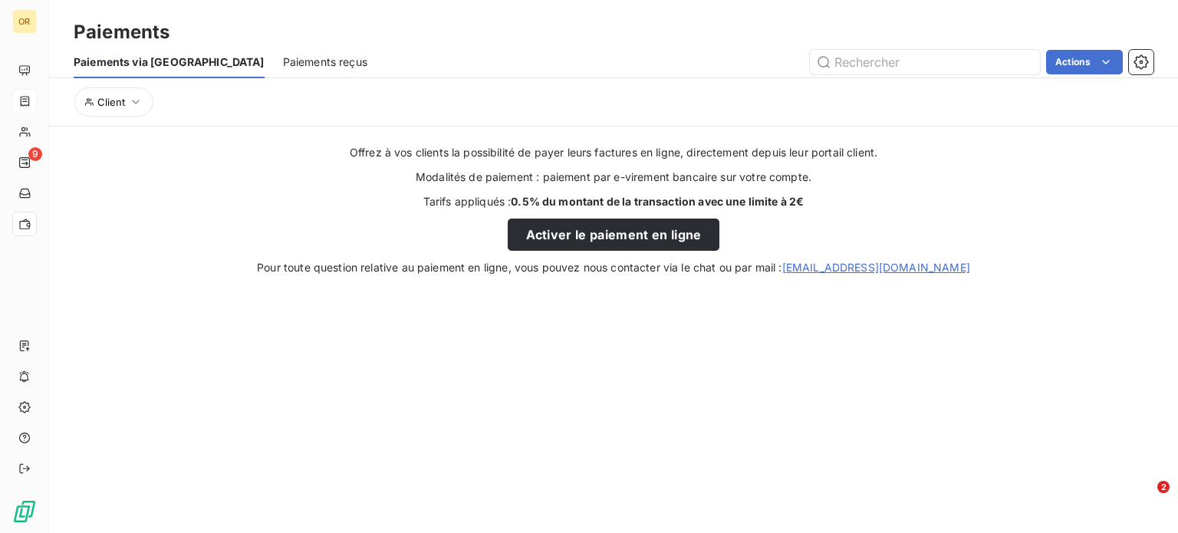
click at [283, 52] on div "Paiements reçus" at bounding box center [325, 62] width 84 height 32
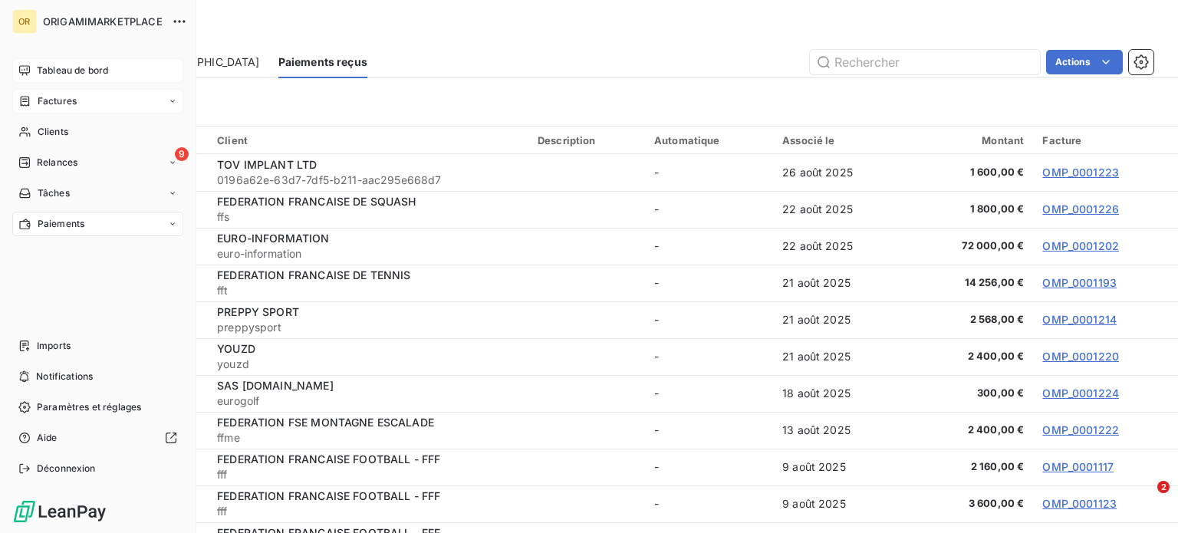
click at [62, 64] on span "Tableau de bord" at bounding box center [72, 71] width 71 height 14
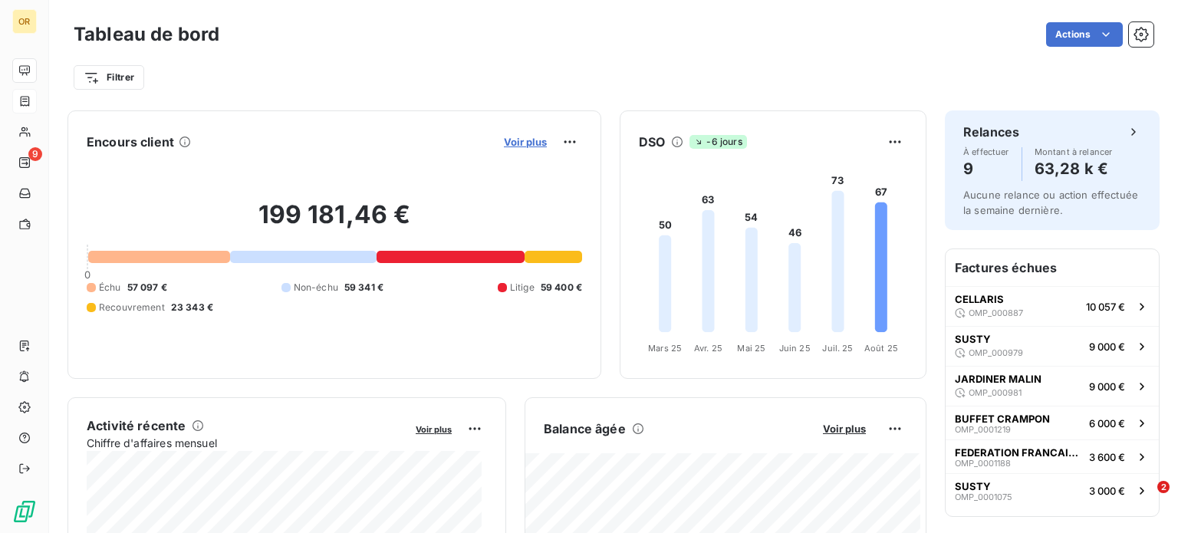
click at [523, 141] on span "Voir plus" at bounding box center [525, 142] width 43 height 12
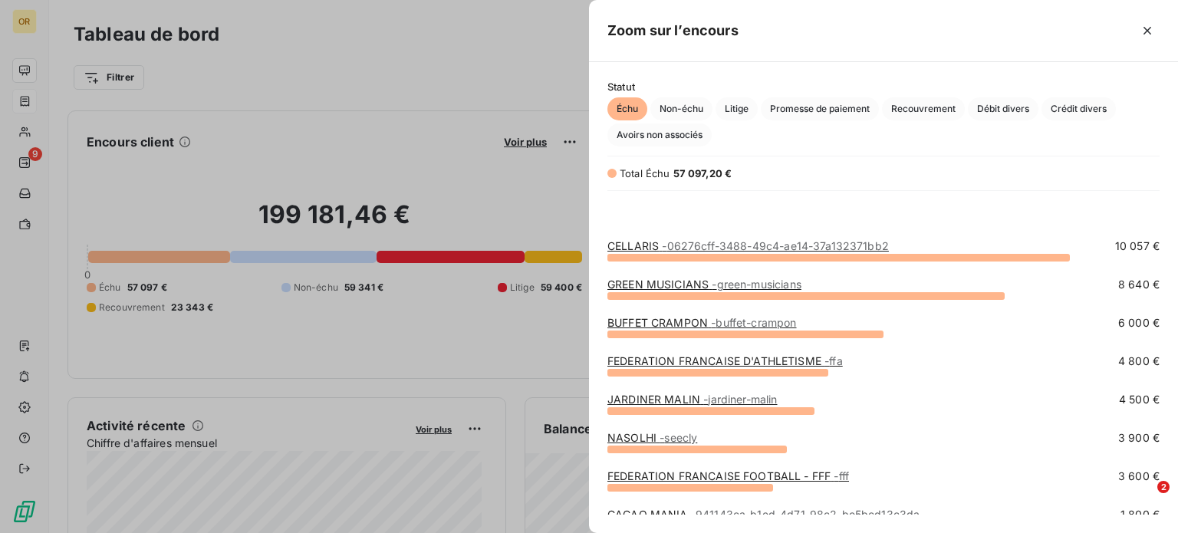
scroll to position [87, 0]
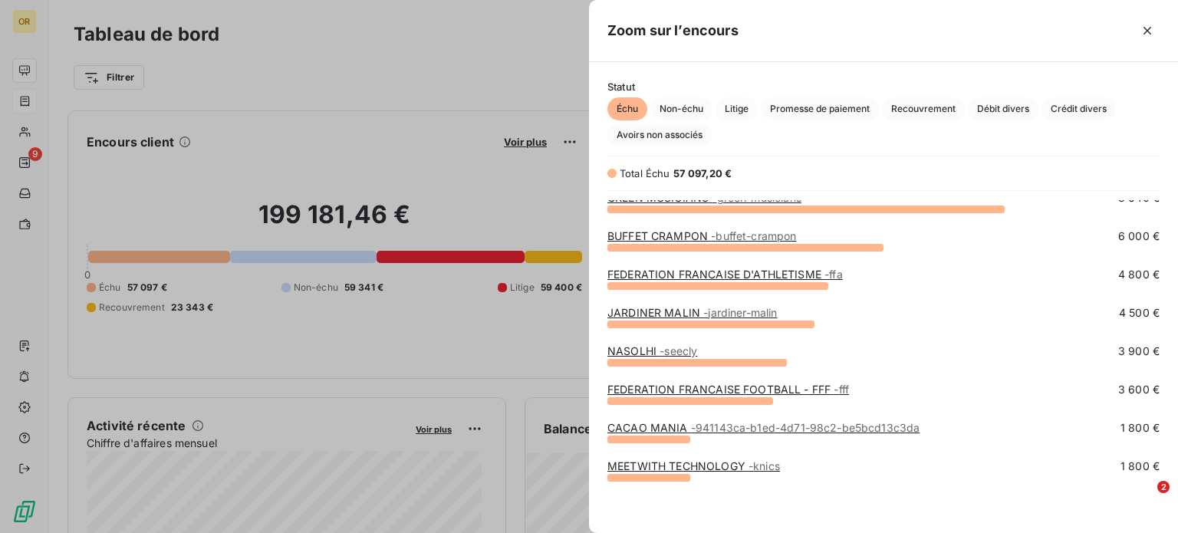
click at [381, 80] on div at bounding box center [589, 266] width 1178 height 533
